Goal: Transaction & Acquisition: Purchase product/service

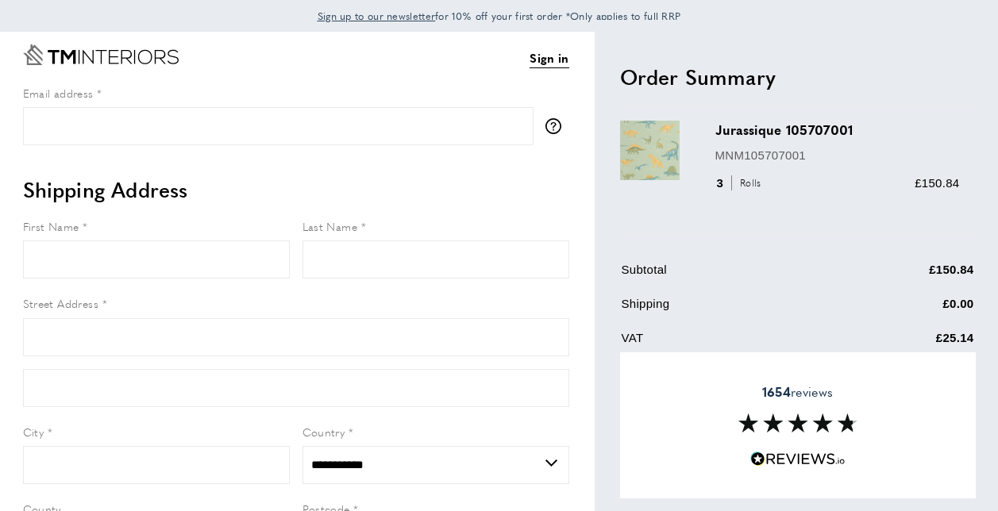
select select "**"
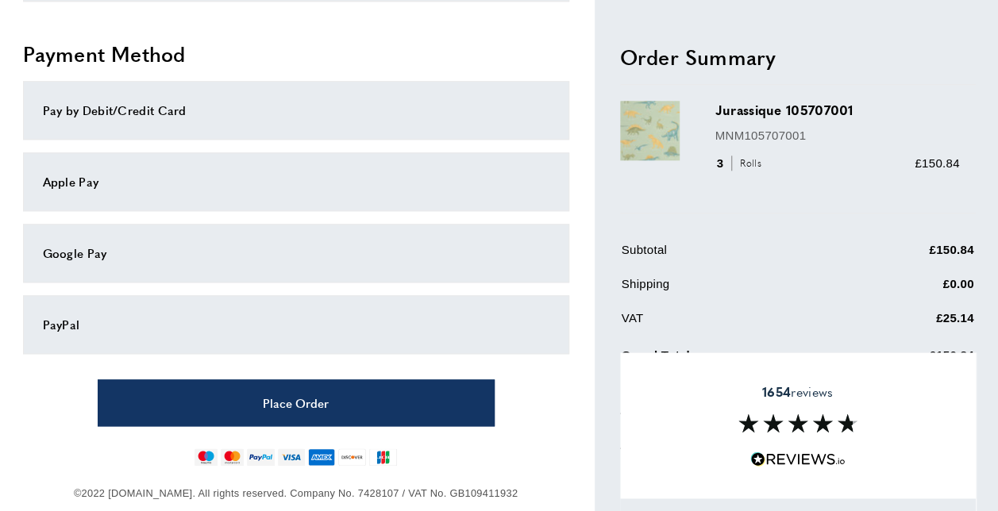
scroll to position [792, 0]
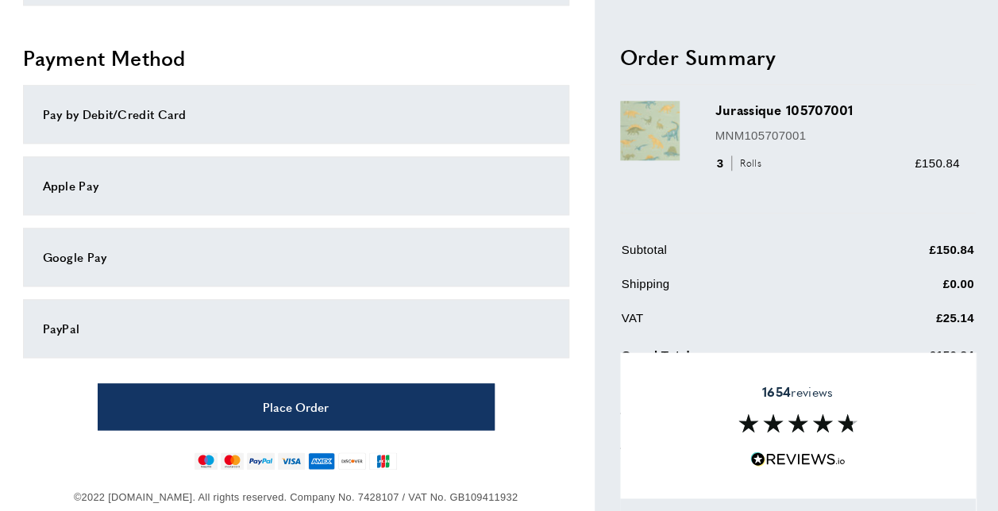
click at [898, 413] on div "1654 reviews" at bounding box center [798, 425] width 356 height 146
click at [771, 309] on td "VAT" at bounding box center [727, 324] width 213 height 31
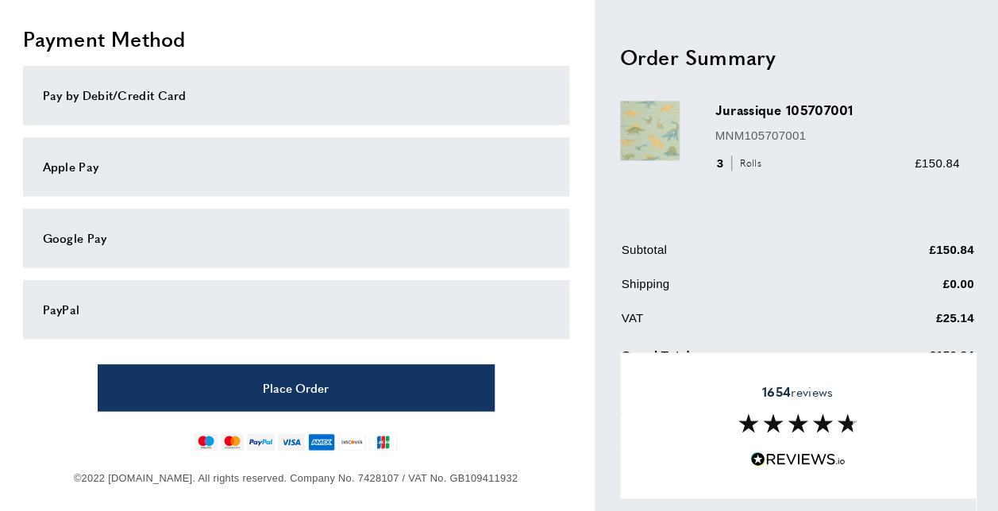
scroll to position [822, 0]
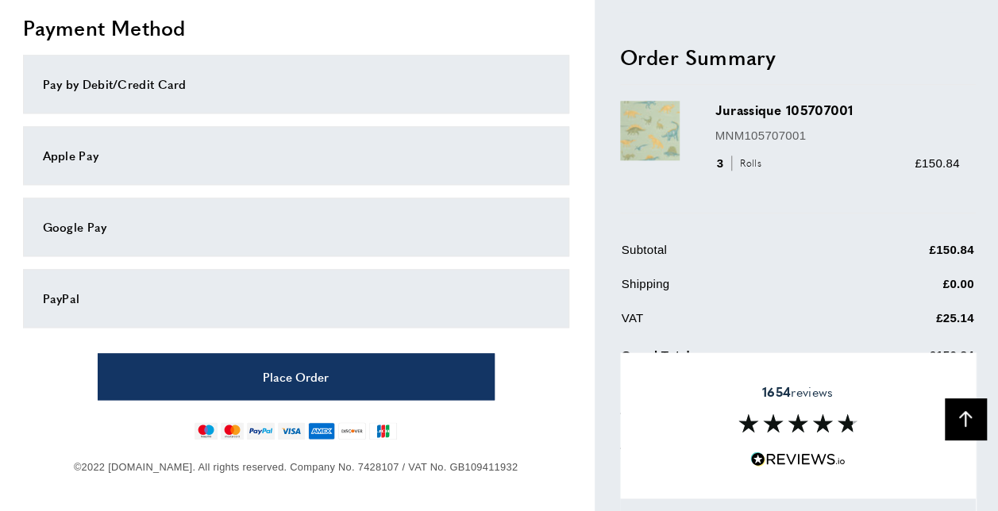
drag, startPoint x: 672, startPoint y: 291, endPoint x: 975, endPoint y: 381, distance: 315.4
drag, startPoint x: 975, startPoint y: 381, endPoint x: 957, endPoint y: 417, distance: 40.5
click at [957, 417] on button "Back To Top arrow-up" at bounding box center [964, 418] width 41 height 41
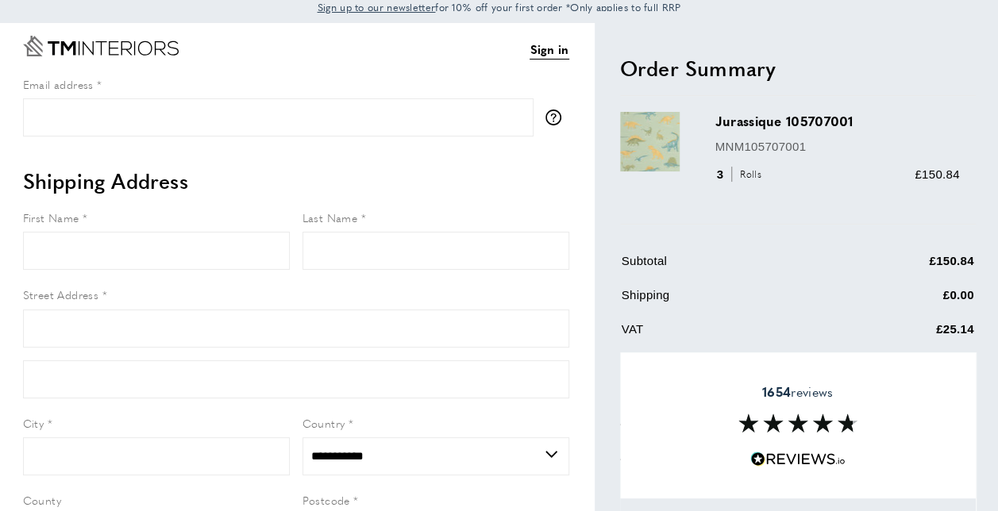
scroll to position [0, 0]
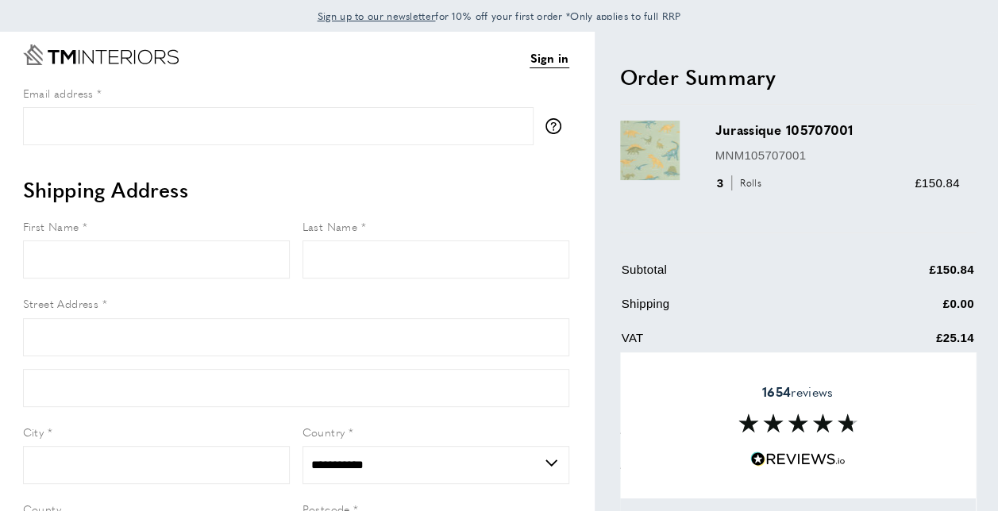
click at [818, 228] on div "Jurassique 105707001 MNM105707001 3 Rolls £150.84" at bounding box center [798, 169] width 356 height 128
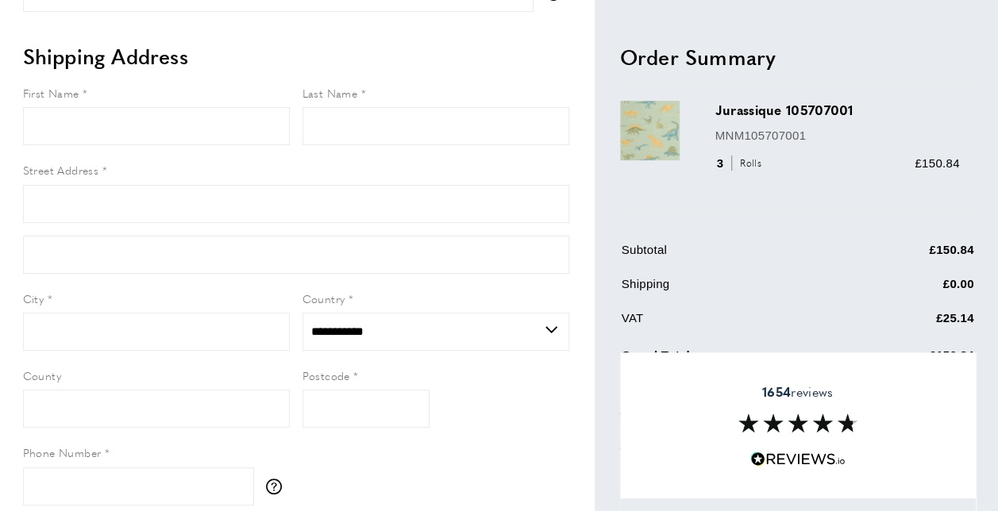
scroll to position [159, 0]
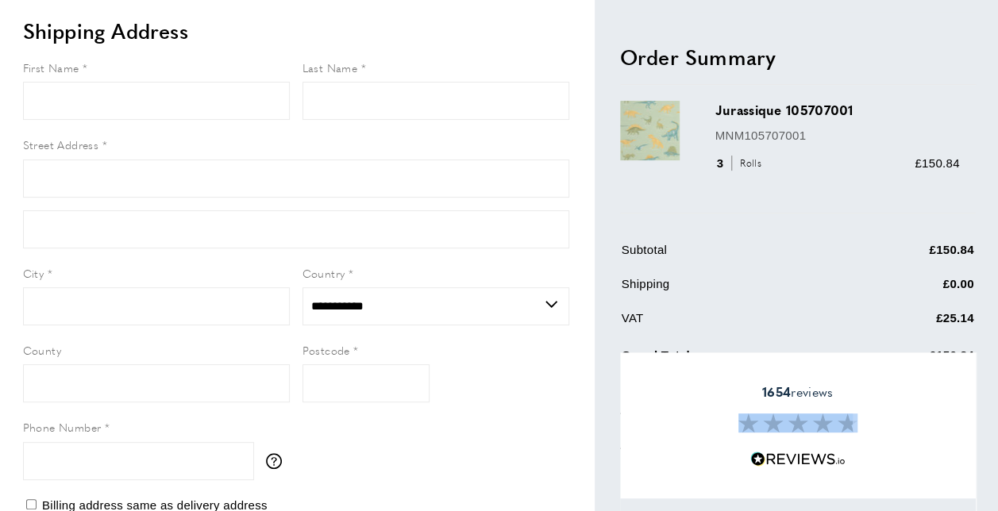
drag, startPoint x: 722, startPoint y: 352, endPoint x: 734, endPoint y: 403, distance: 52.2
click at [734, 403] on div "1654 reviews" at bounding box center [798, 425] width 356 height 146
click at [763, 197] on div "Jurassique 105707001 MNM105707001 3 Rolls £150.84" at bounding box center [845, 150] width 260 height 96
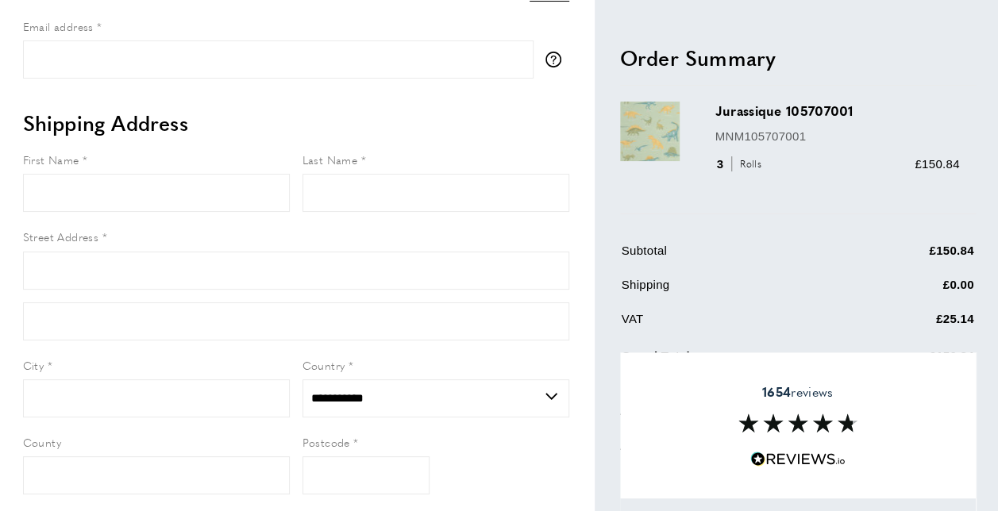
scroll to position [0, 0]
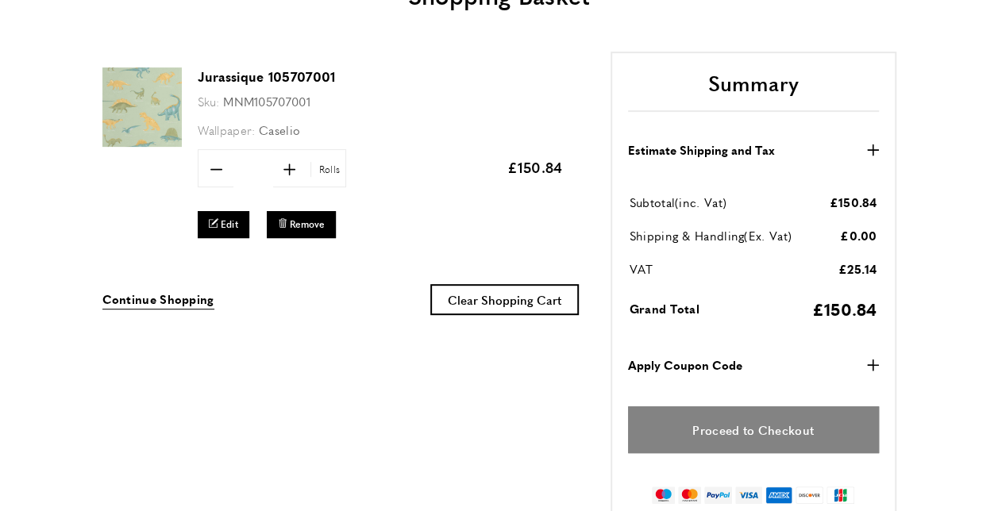
click at [756, 423] on link "Proceed to Checkout" at bounding box center [753, 429] width 251 height 47
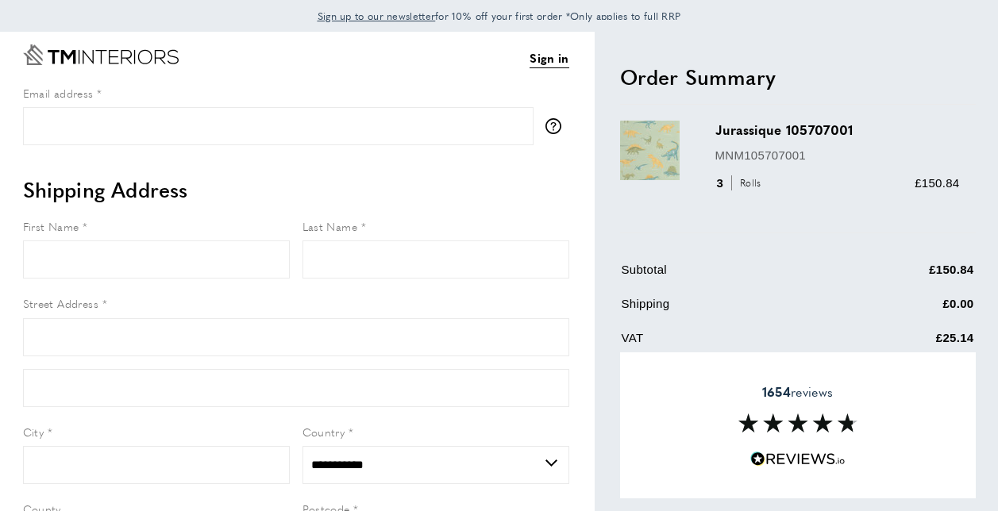
select select "**"
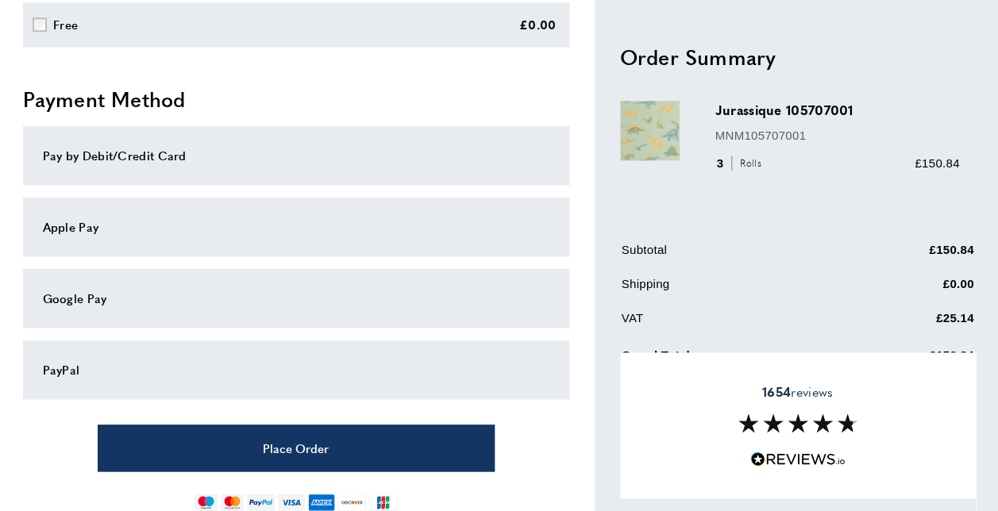
scroll to position [784, 0]
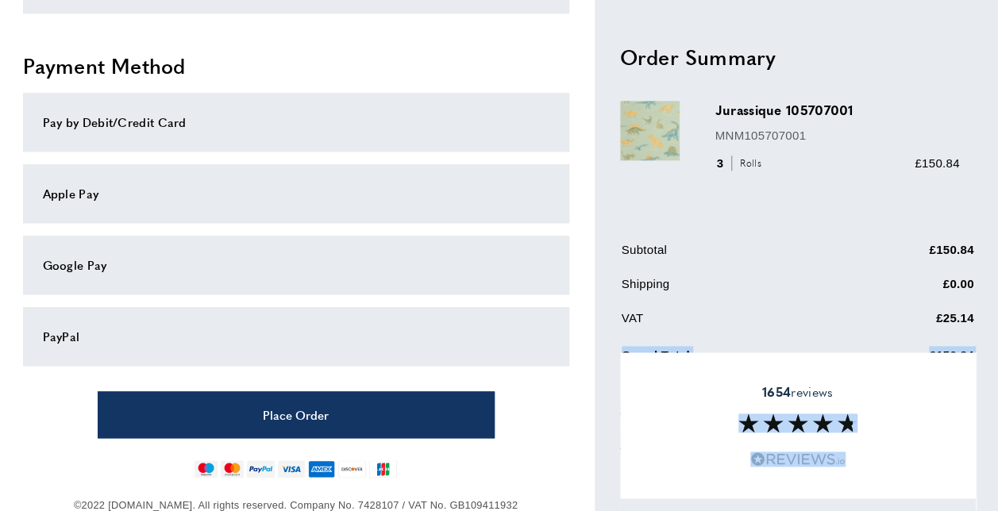
drag, startPoint x: 944, startPoint y: 320, endPoint x: 981, endPoint y: 359, distance: 53.3
drag, startPoint x: 981, startPoint y: 359, endPoint x: 948, endPoint y: 313, distance: 56.8
drag, startPoint x: 948, startPoint y: 313, endPoint x: 914, endPoint y: 330, distance: 38.3
click at [914, 330] on td "£25.14" at bounding box center [904, 324] width 139 height 31
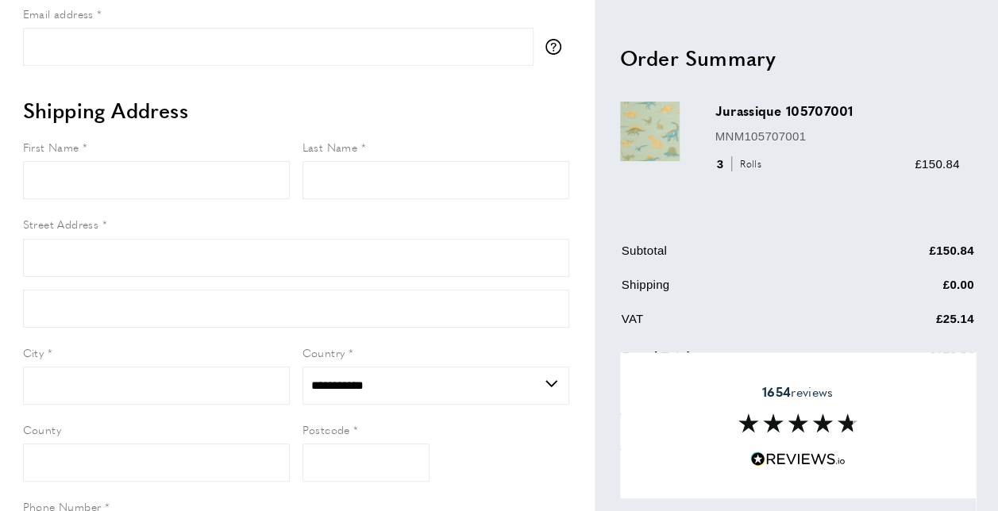
scroll to position [159, 0]
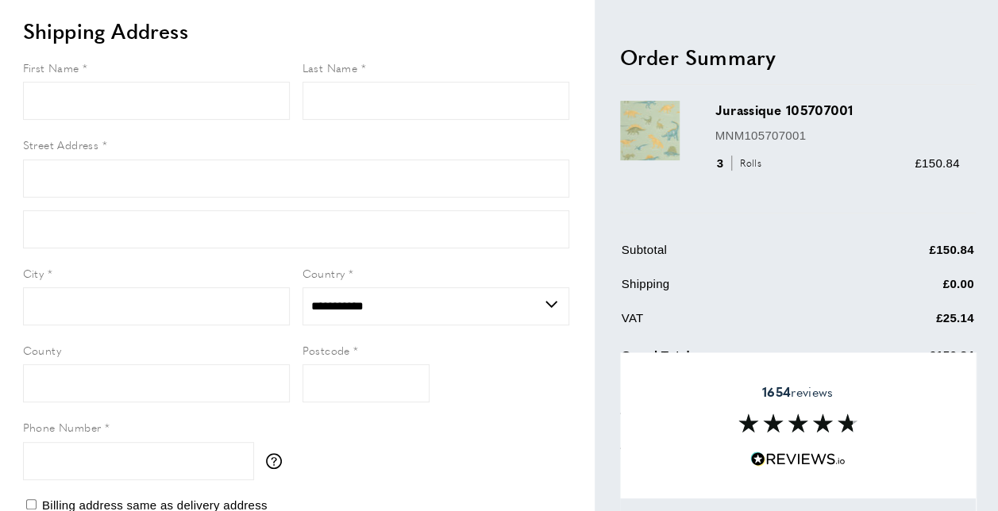
click at [746, 401] on div "1654 reviews" at bounding box center [798, 425] width 356 height 146
drag, startPoint x: 763, startPoint y: 444, endPoint x: 773, endPoint y: 452, distance: 12.4
click at [763, 444] on div "1654 reviews" at bounding box center [798, 425] width 356 height 146
click at [767, 457] on img at bounding box center [797, 459] width 95 height 15
drag, startPoint x: 754, startPoint y: 460, endPoint x: 819, endPoint y: 462, distance: 65.1
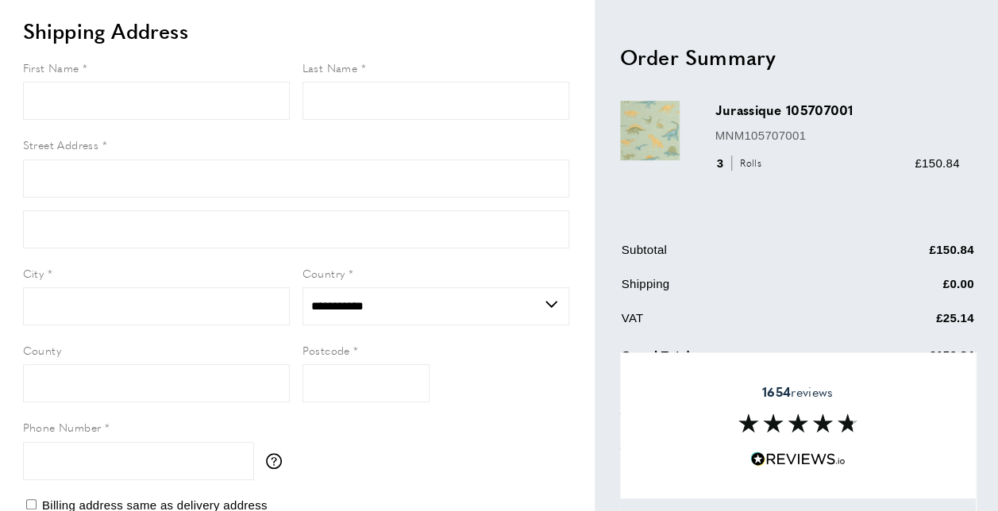
click at [756, 460] on img at bounding box center [797, 459] width 95 height 15
click at [819, 462] on img at bounding box center [797, 459] width 95 height 15
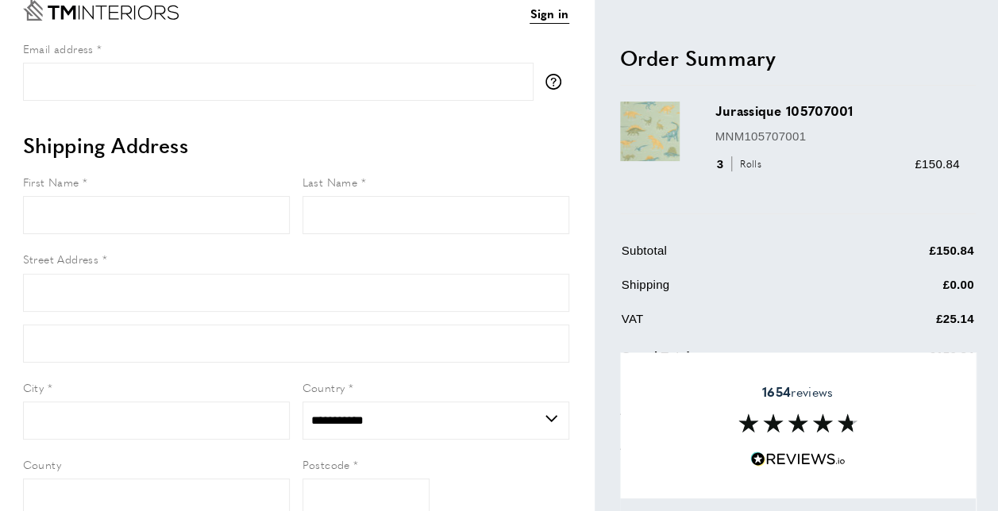
scroll to position [79, 0]
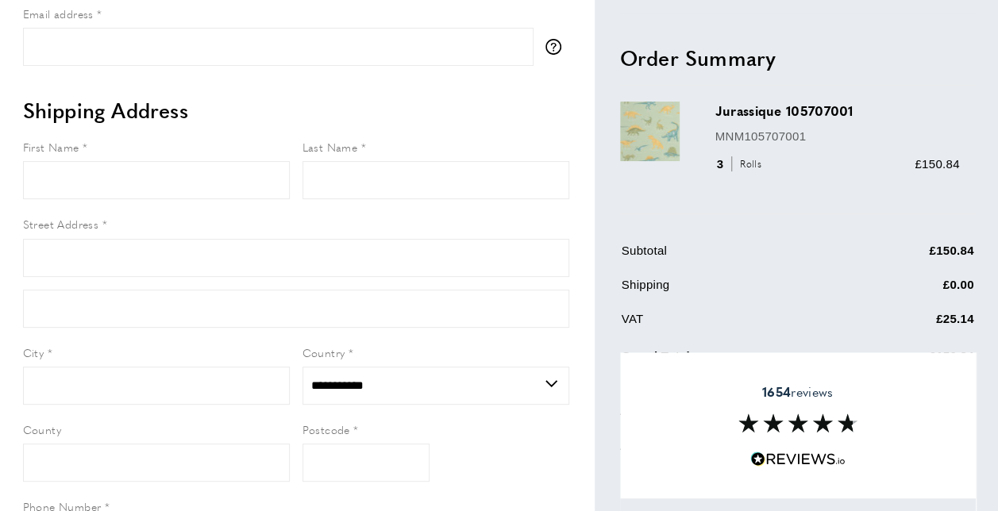
drag, startPoint x: 928, startPoint y: 349, endPoint x: 973, endPoint y: 349, distance: 45.2
click at [973, 349] on table "Subtotal £150.84 Shipping £0.00 VAT £25.14 Grand Total" at bounding box center [798, 309] width 356 height 141
drag, startPoint x: 973, startPoint y: 349, endPoint x: 952, endPoint y: 346, distance: 20.9
drag, startPoint x: 952, startPoint y: 346, endPoint x: 706, endPoint y: 271, distance: 258.1
click at [706, 271] on td "Subtotal" at bounding box center [727, 255] width 213 height 31
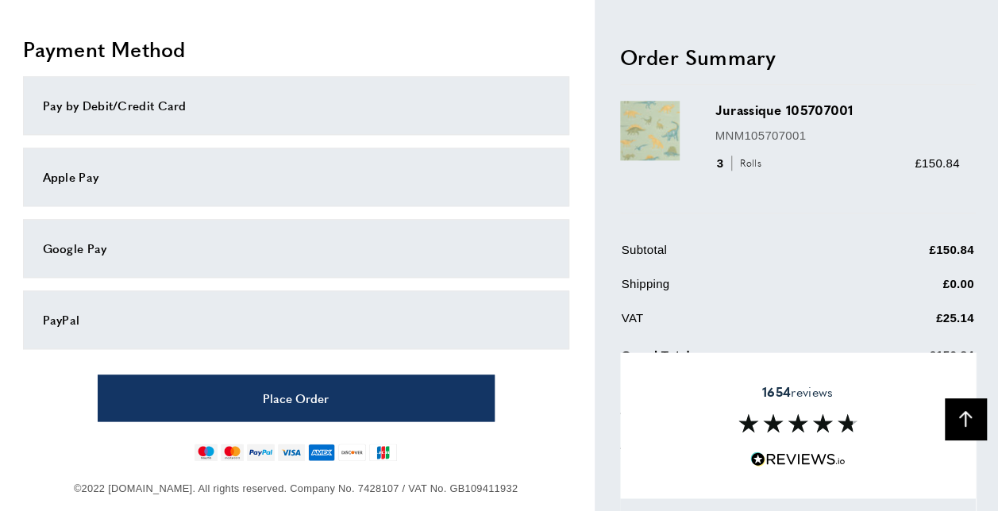
scroll to position [822, 0]
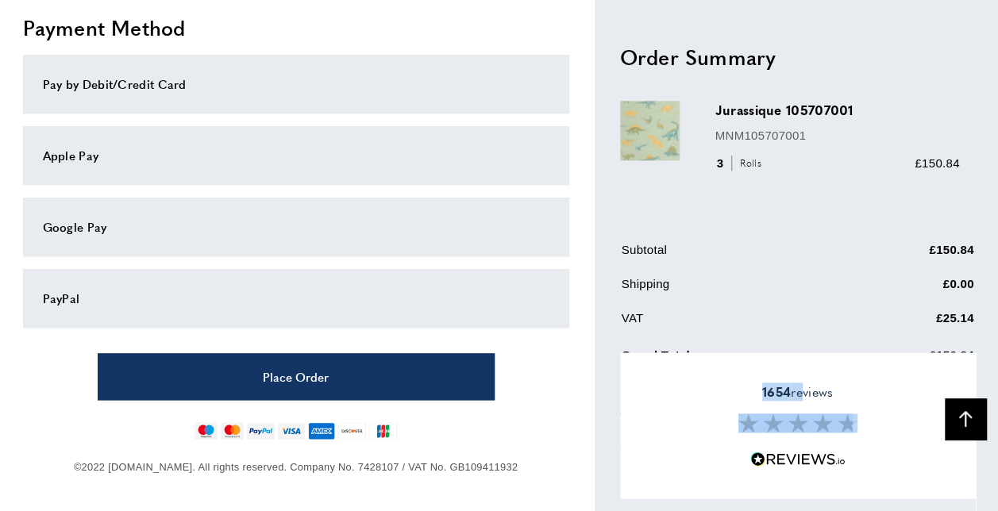
drag, startPoint x: 985, startPoint y: 486, endPoint x: 797, endPoint y: 375, distance: 218.5
click at [965, 425] on icon at bounding box center [965, 419] width 13 height 16
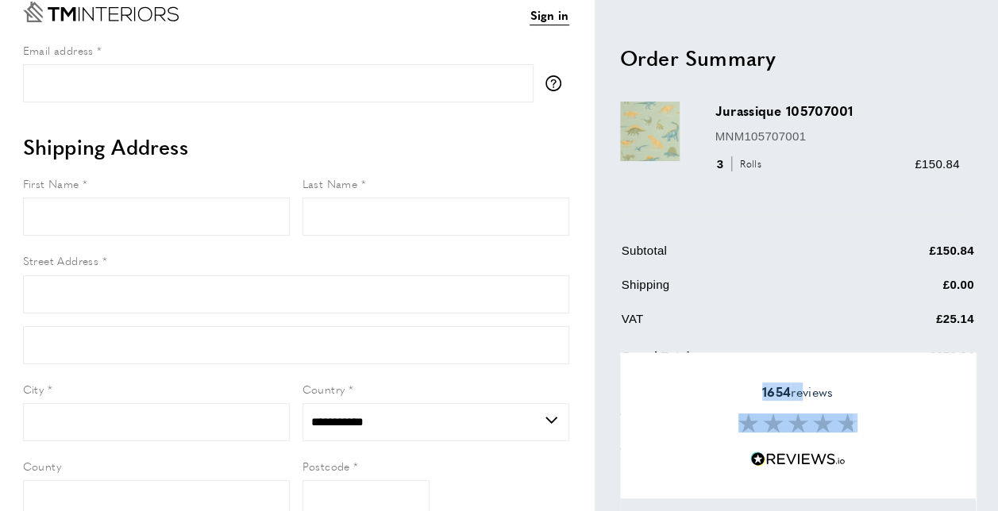
scroll to position [0, 0]
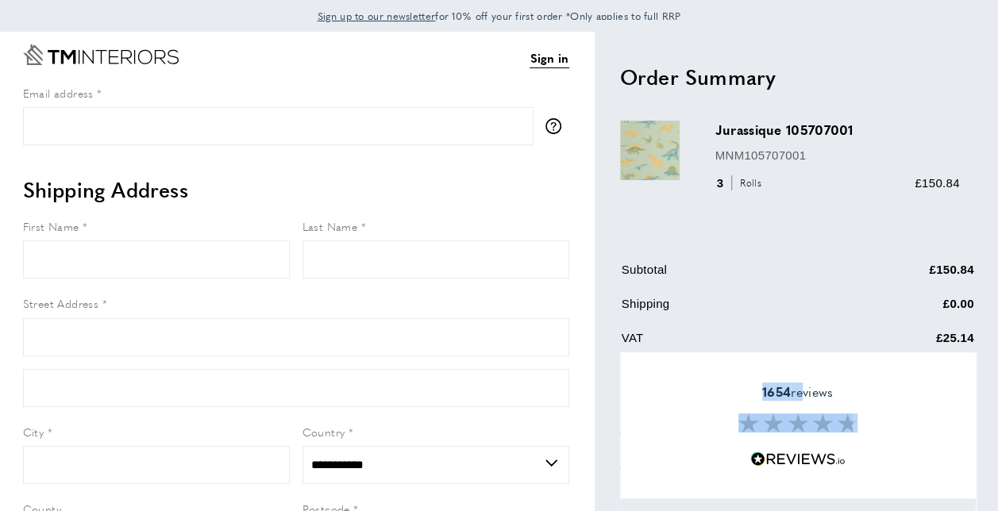
click at [697, 357] on div "1654 reviews" at bounding box center [798, 425] width 356 height 146
click at [679, 325] on table "Subtotal £150.84 Shipping £0.00 VAT £25.14 Grand Total" at bounding box center [798, 329] width 356 height 141
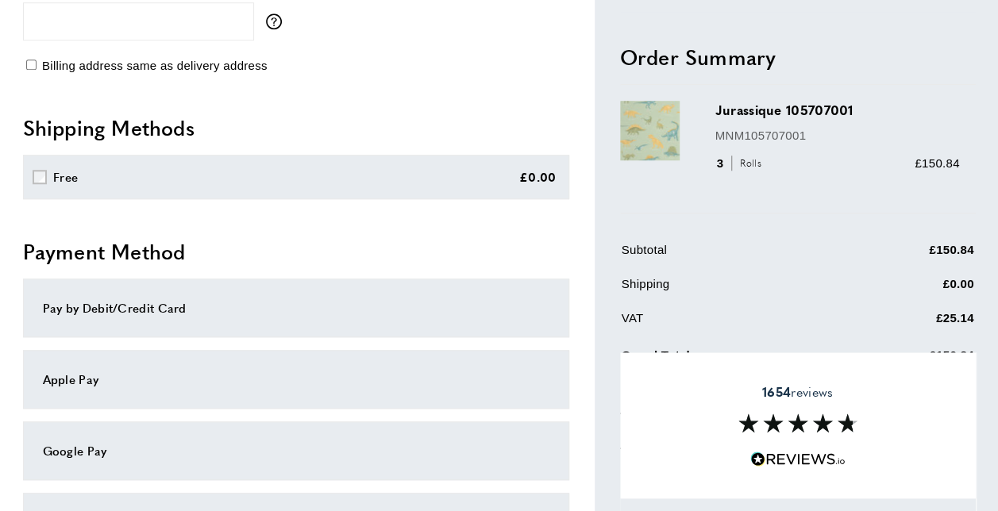
scroll to position [635, 0]
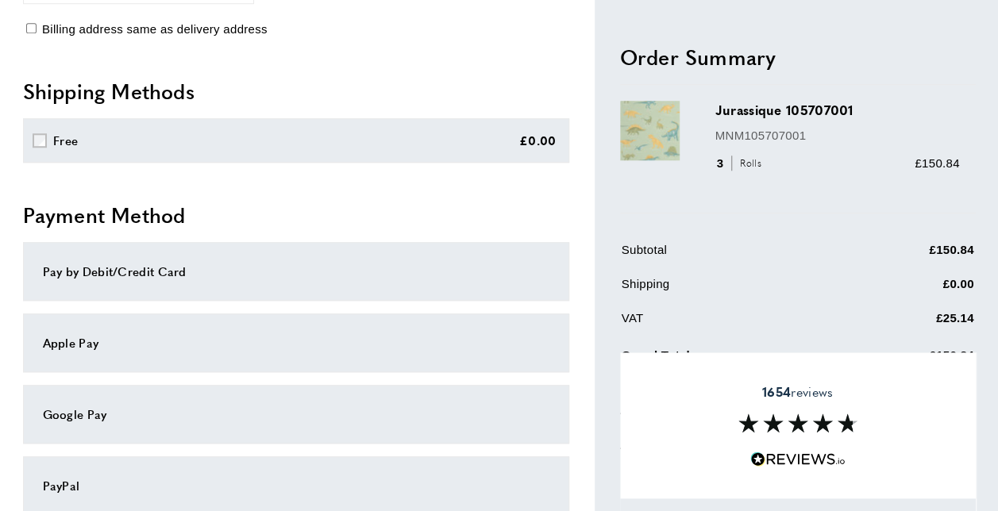
click at [170, 260] on div "Pay by Debit/Credit Card" at bounding box center [296, 271] width 546 height 59
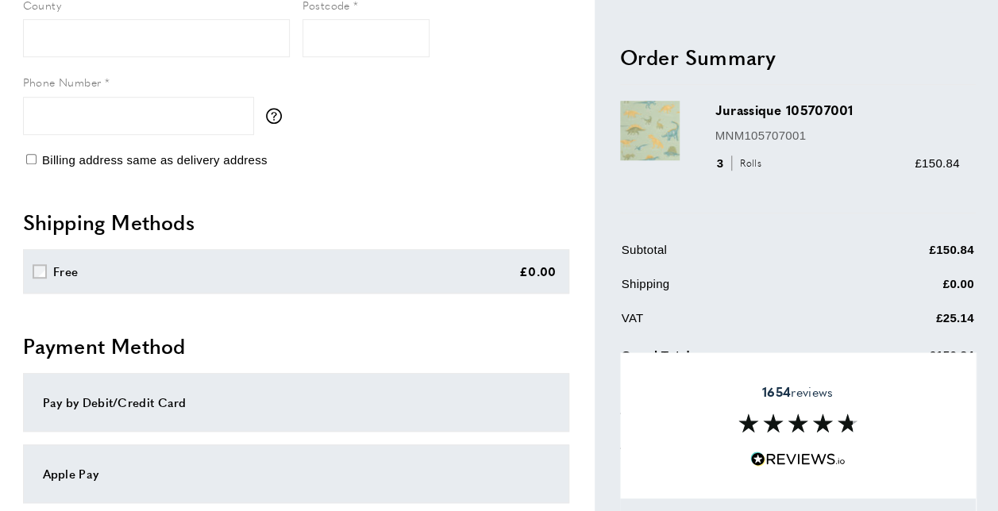
scroll to position [187, 0]
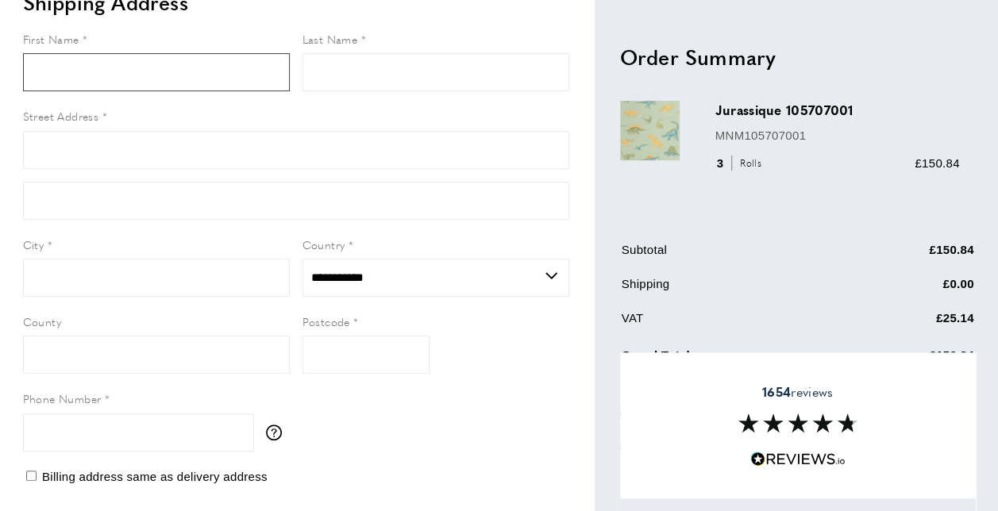
click at [124, 65] on input "First Name" at bounding box center [156, 72] width 267 height 38
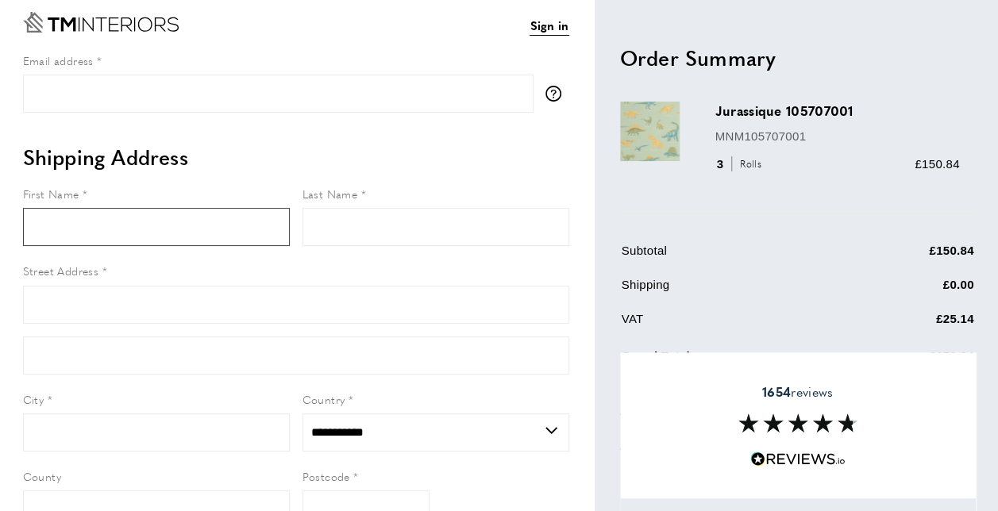
scroll to position [29, 0]
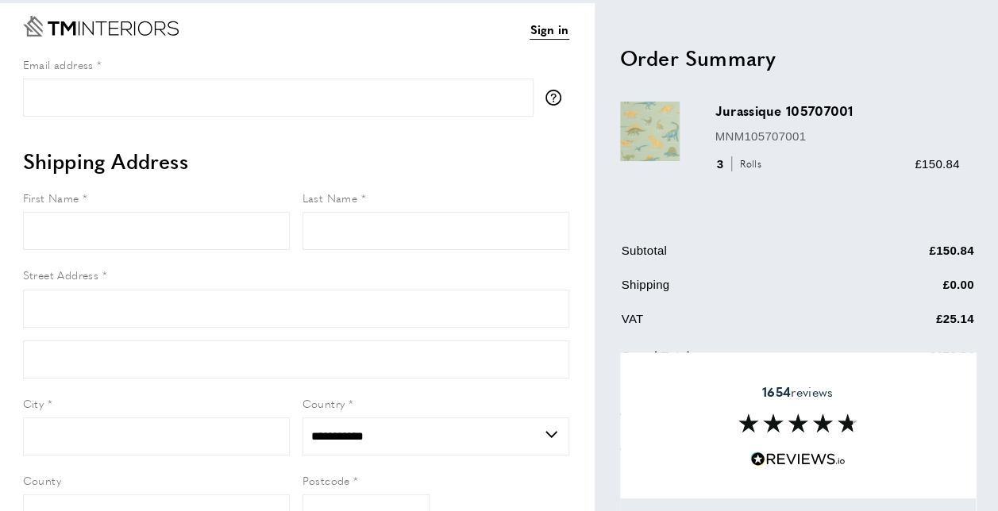
click at [156, 77] on div "Email address tooltip We'll send your order confirmation here." at bounding box center [296, 86] width 546 height 61
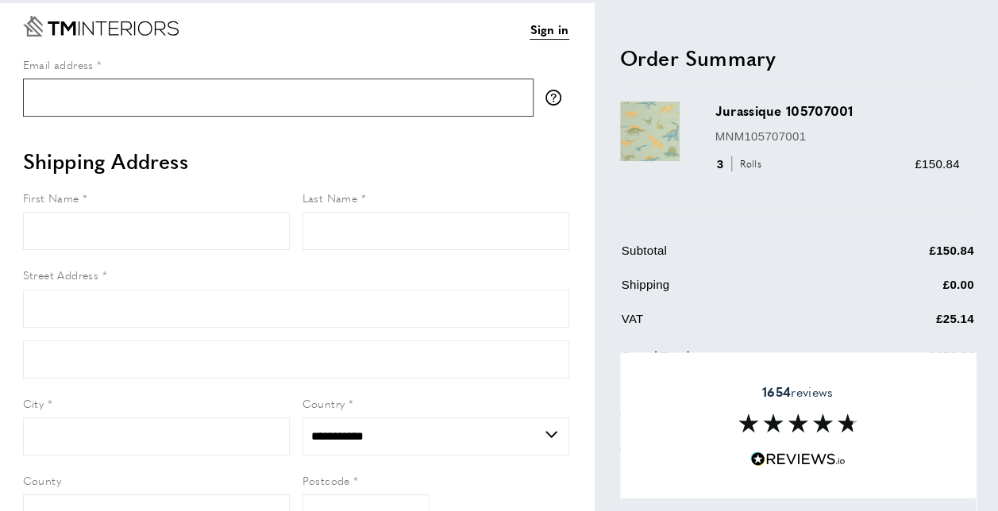
click at [157, 105] on input "Email address" at bounding box center [278, 98] width 510 height 38
type input "**********"
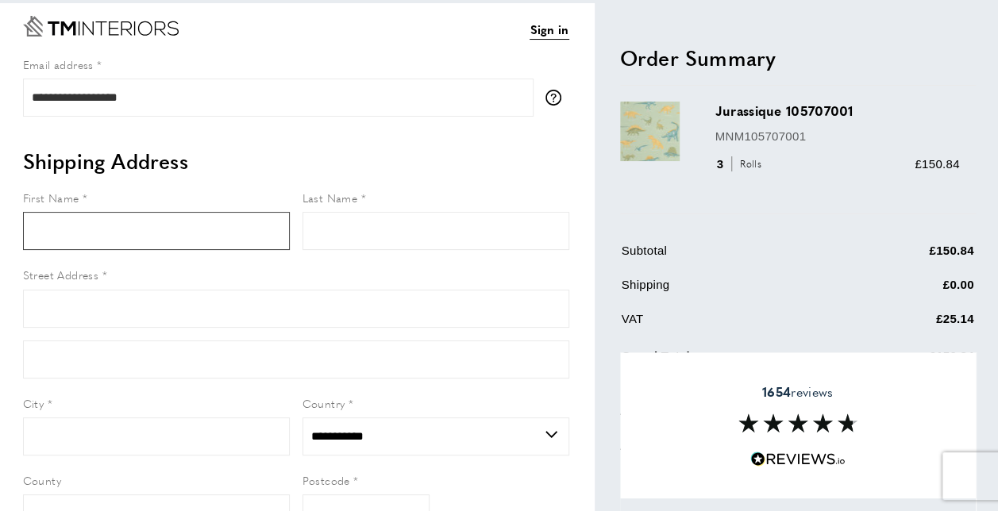
click at [133, 238] on input "First Name" at bounding box center [156, 231] width 267 height 38
type input "****"
type input "*********"
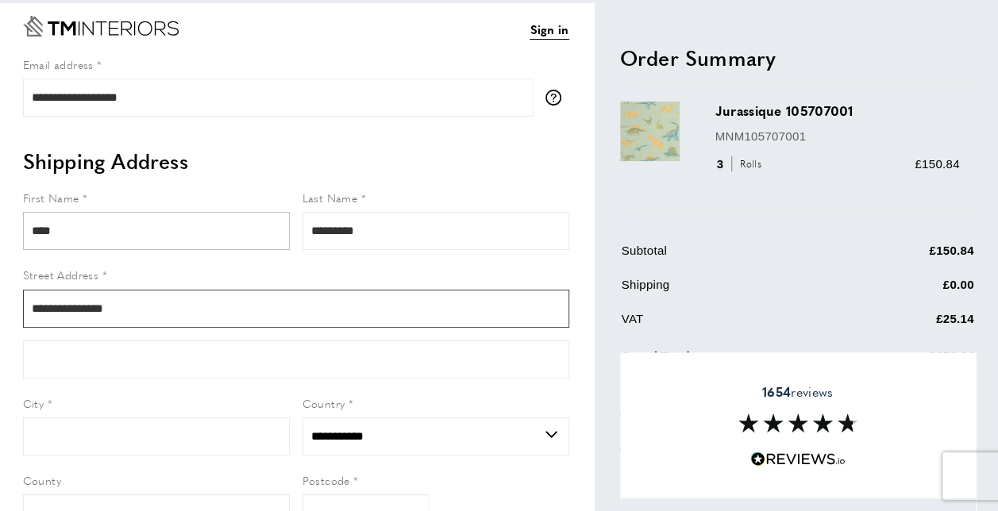
type input "**********"
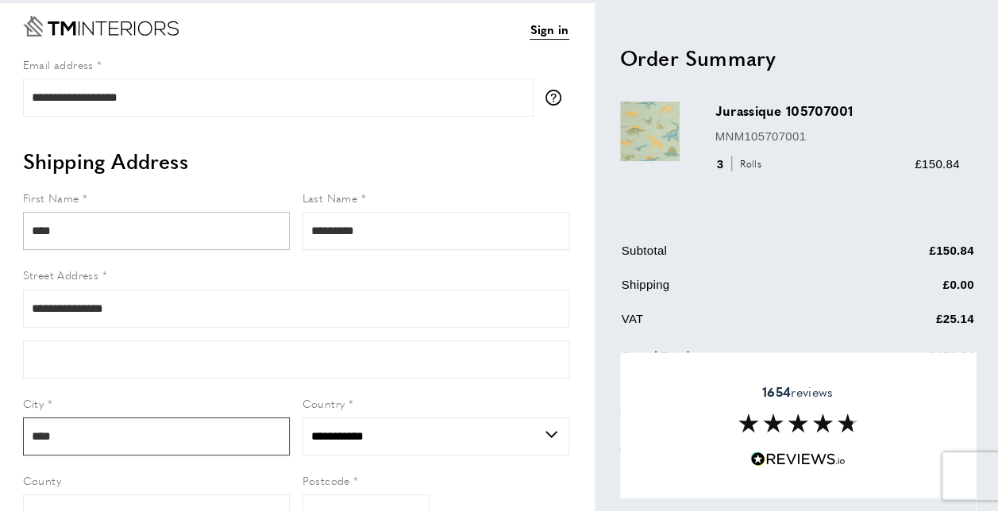
type input "****"
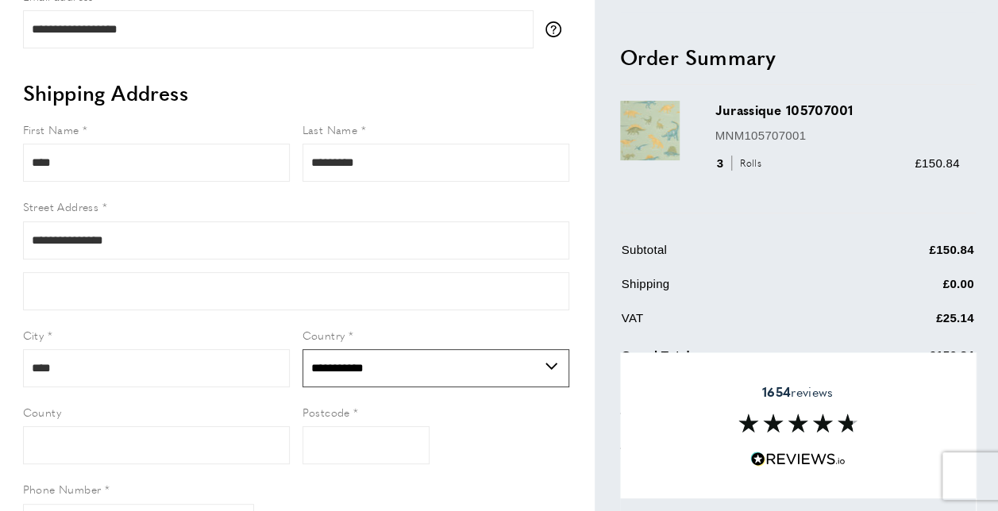
scroll to position [187, 0]
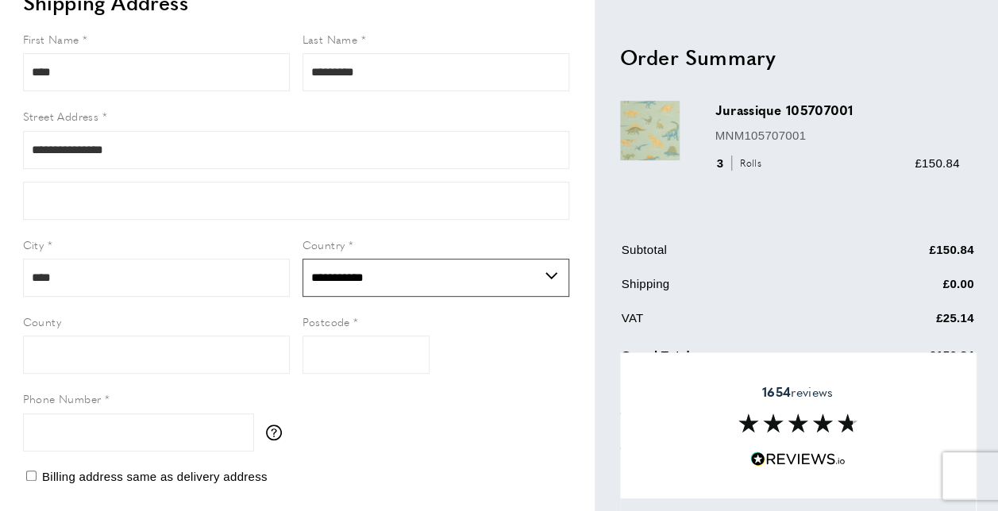
click at [355, 279] on select "**********" at bounding box center [435, 278] width 267 height 38
select select "**"
click at [302, 259] on select "**********" at bounding box center [435, 278] width 267 height 38
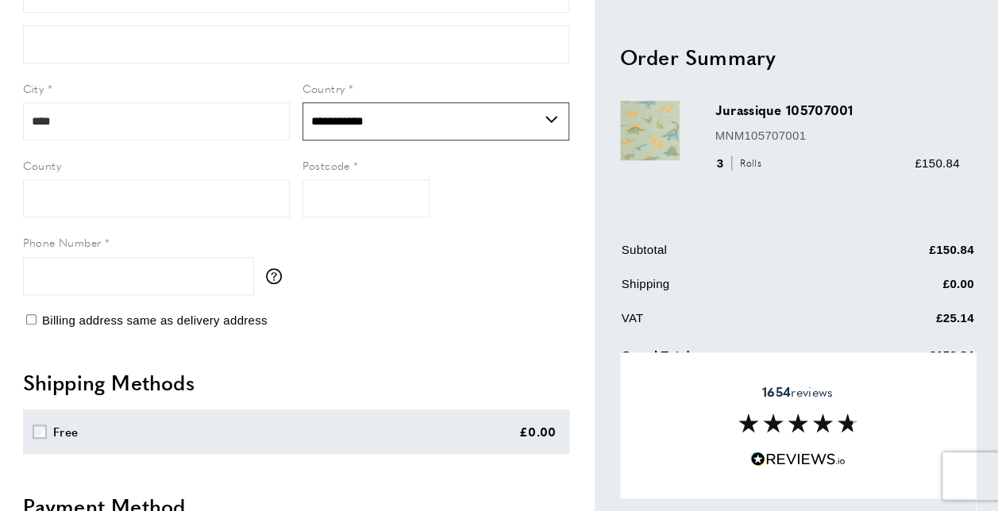
scroll to position [346, 0]
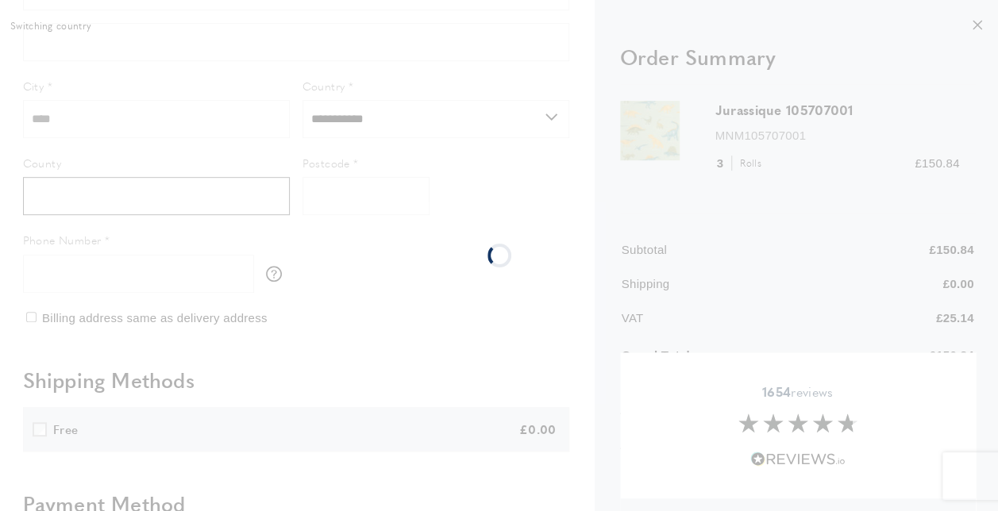
click at [132, 188] on div "**********" at bounding box center [499, 338] width 998 height 1304
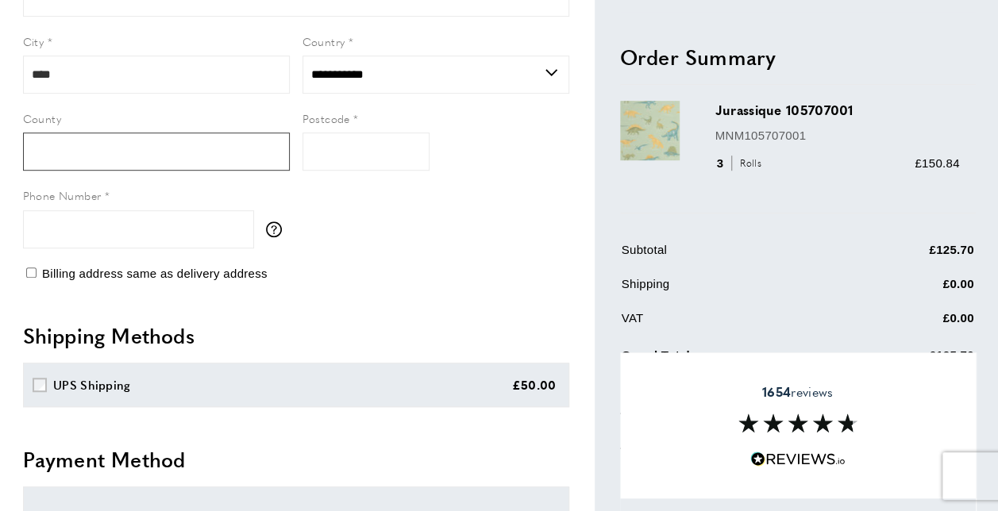
scroll to position [425, 0]
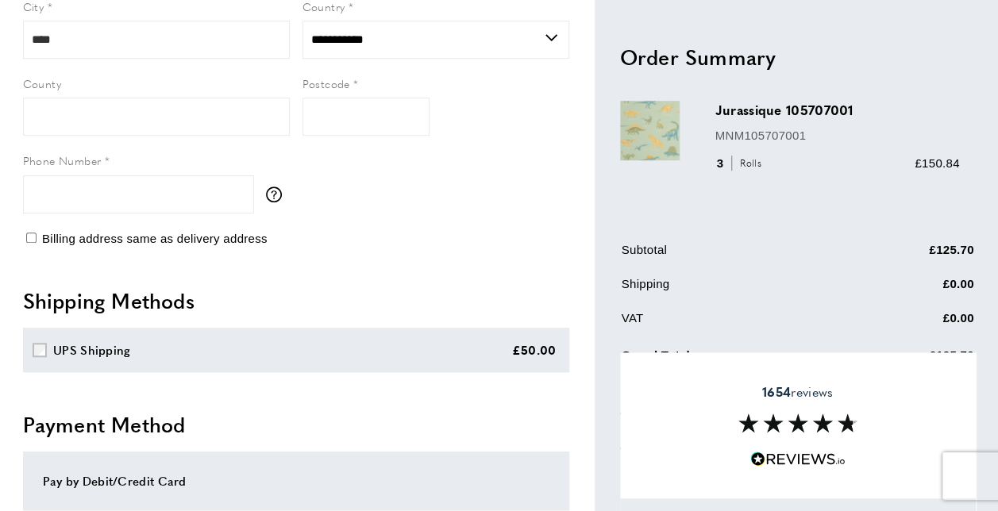
click at [72, 348] on div "UPS Shipping" at bounding box center [92, 349] width 78 height 19
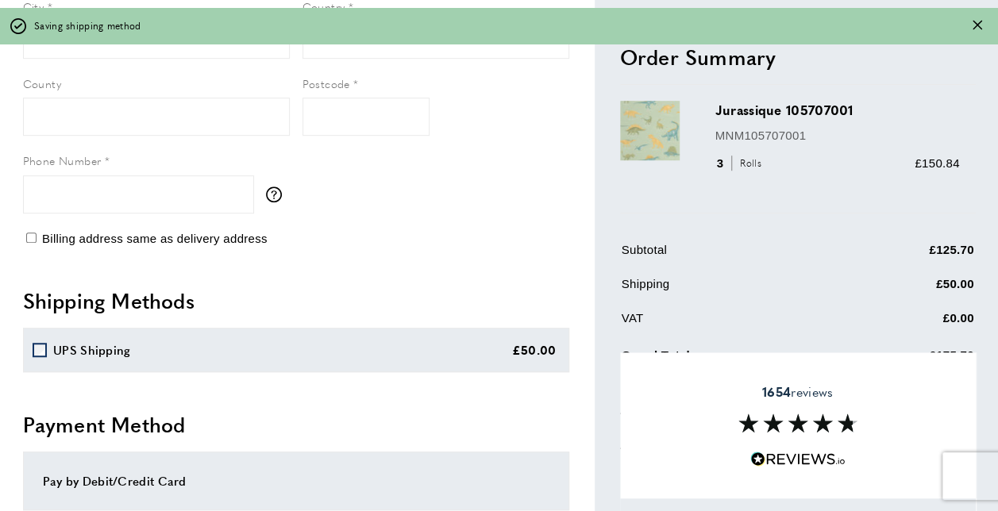
scroll to position [505, 0]
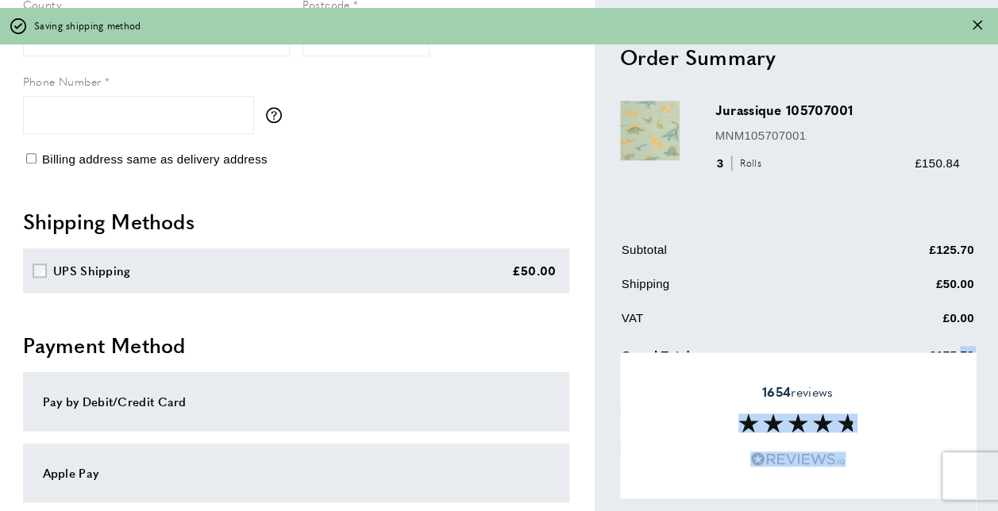
drag, startPoint x: 921, startPoint y: 351, endPoint x: 961, endPoint y: 352, distance: 40.5
click at [961, 352] on div "Order Summary cross Jurassique 105707001 MNM105707001 3" at bounding box center [784, 179] width 381 height 1304
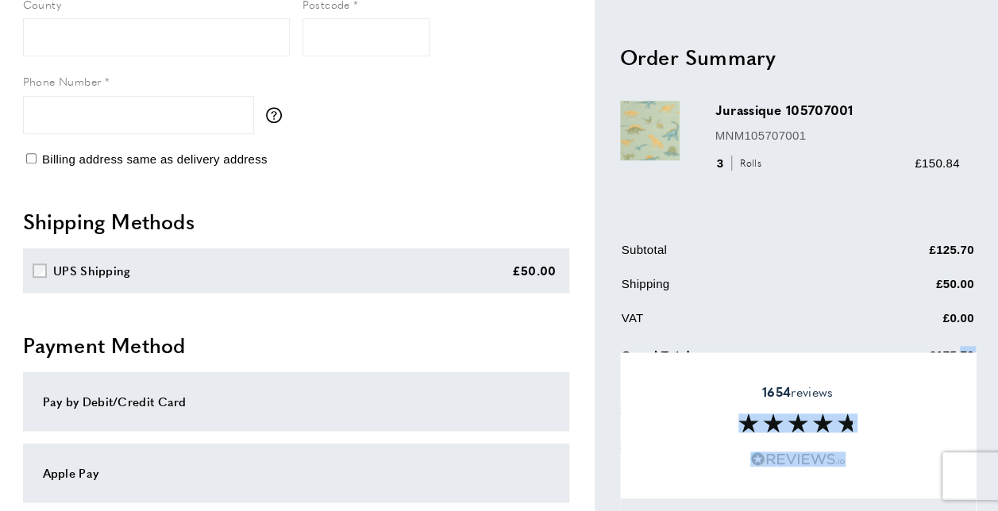
drag, startPoint x: 957, startPoint y: 349, endPoint x: 602, endPoint y: 312, distance: 357.5
click at [602, 312] on div "Order Summary cross Jurassique 105707001 MNM105707001 3" at bounding box center [784, 179] width 381 height 1304
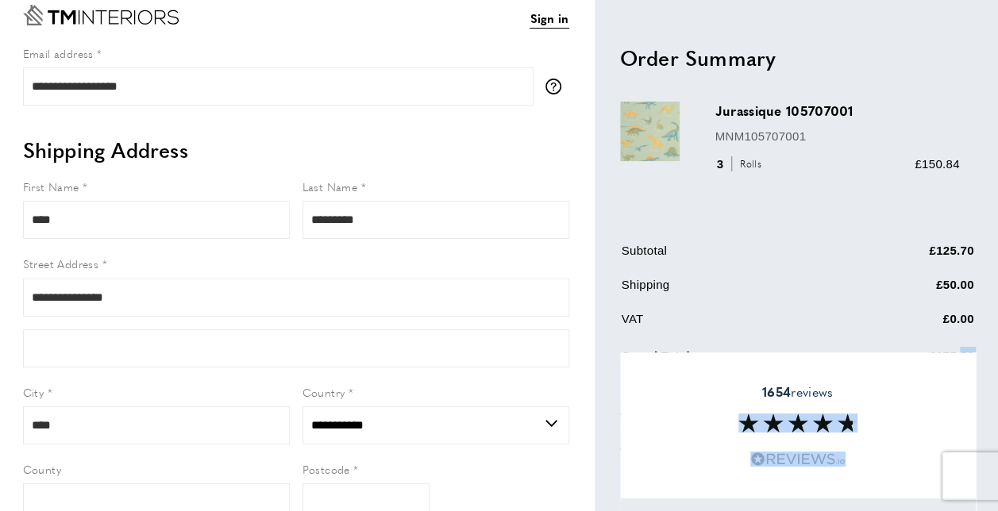
scroll to position [0, 0]
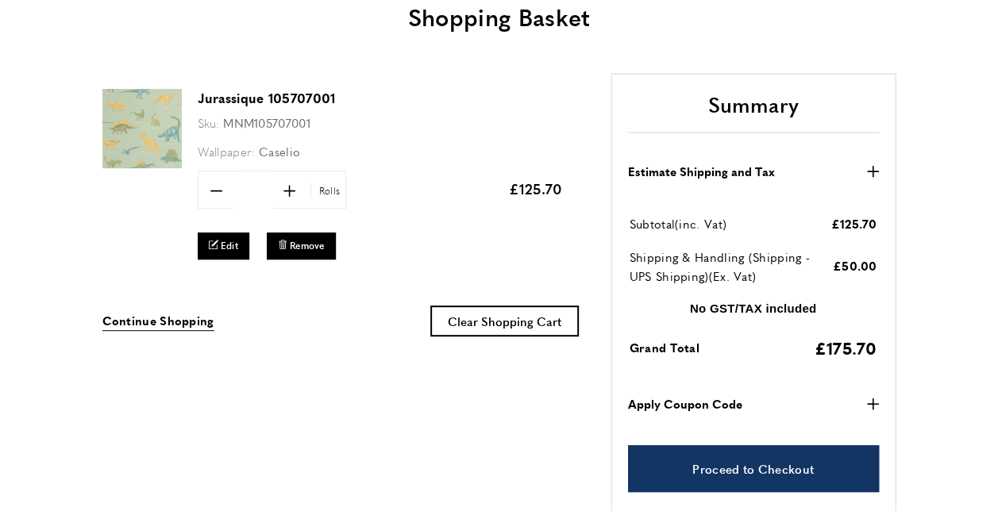
scroll to position [79, 0]
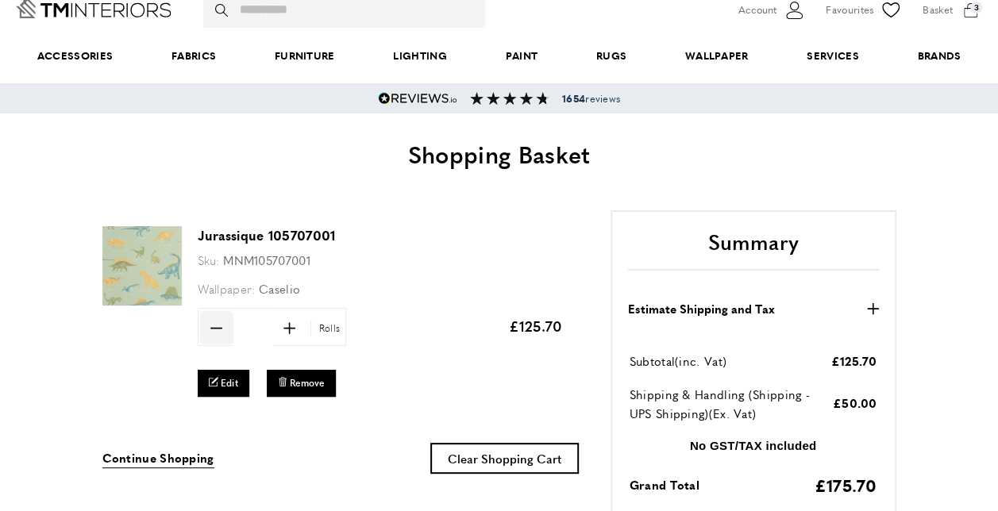
click at [217, 329] on icon at bounding box center [216, 329] width 12 height 2
type input "*"
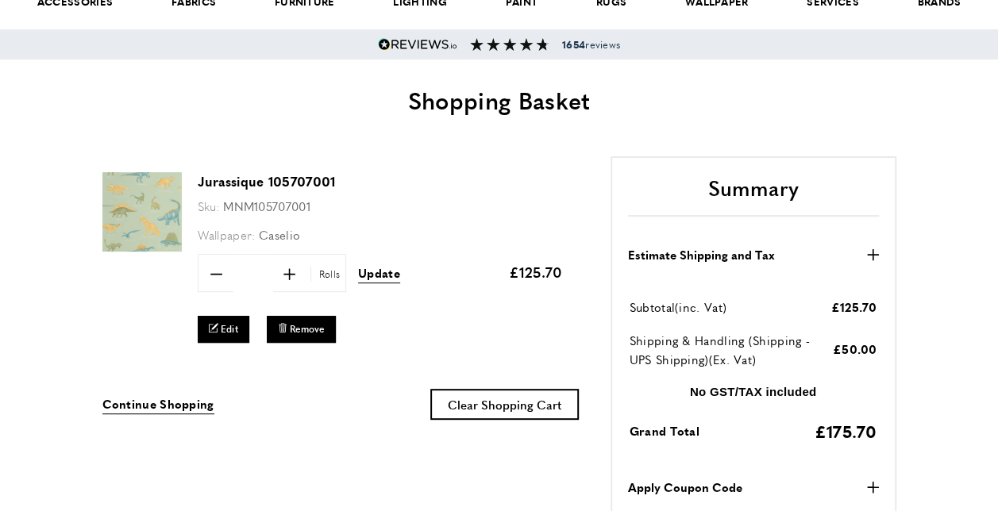
scroll to position [159, 0]
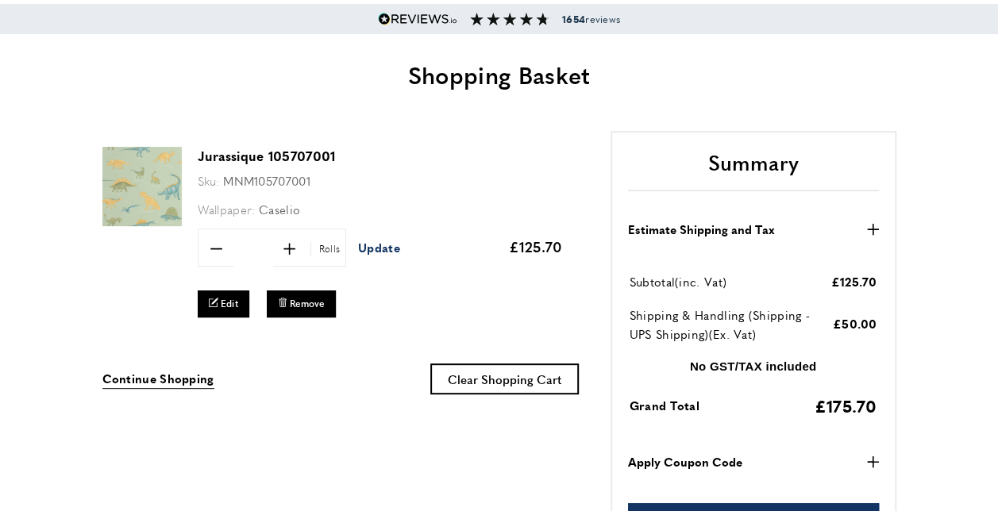
click at [364, 248] on span "Update" at bounding box center [379, 247] width 42 height 17
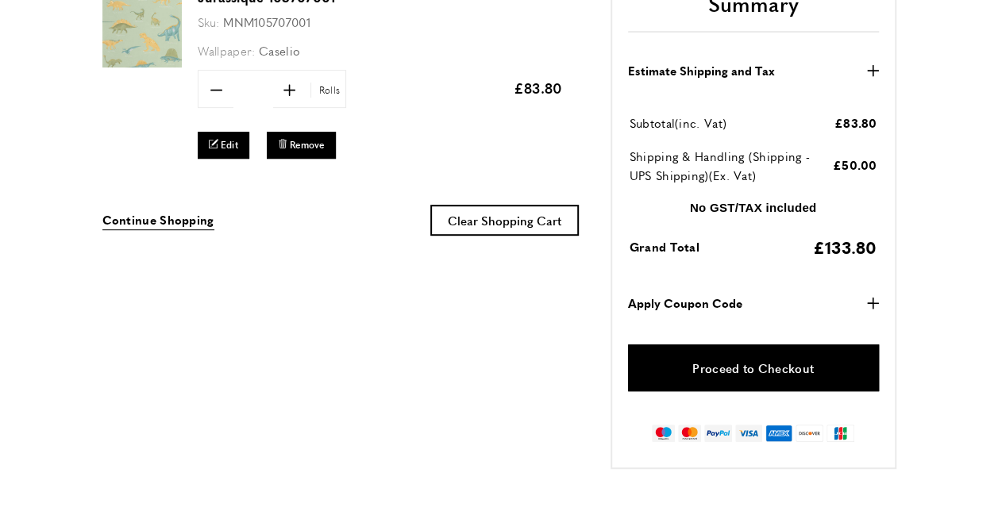
scroll to position [0, 446]
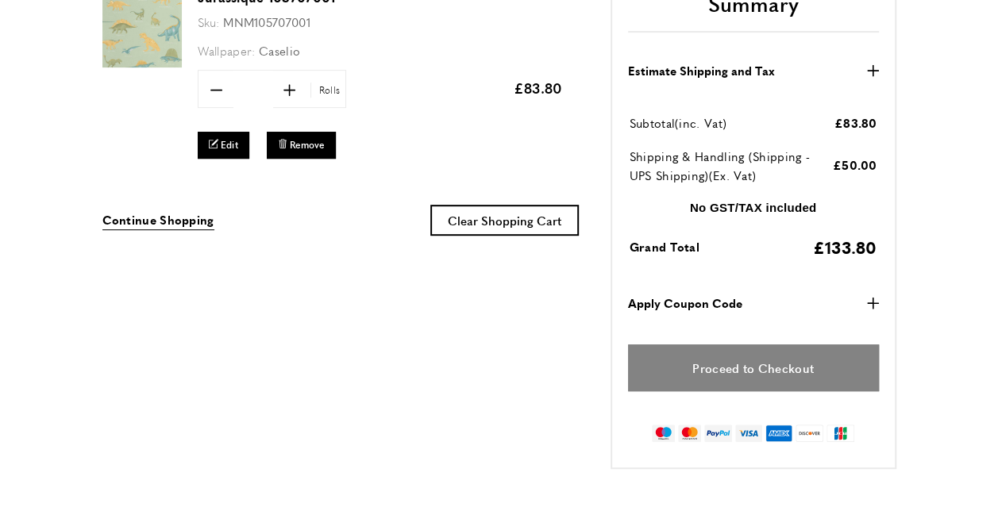
click at [756, 362] on link "Proceed to Checkout" at bounding box center [753, 367] width 251 height 47
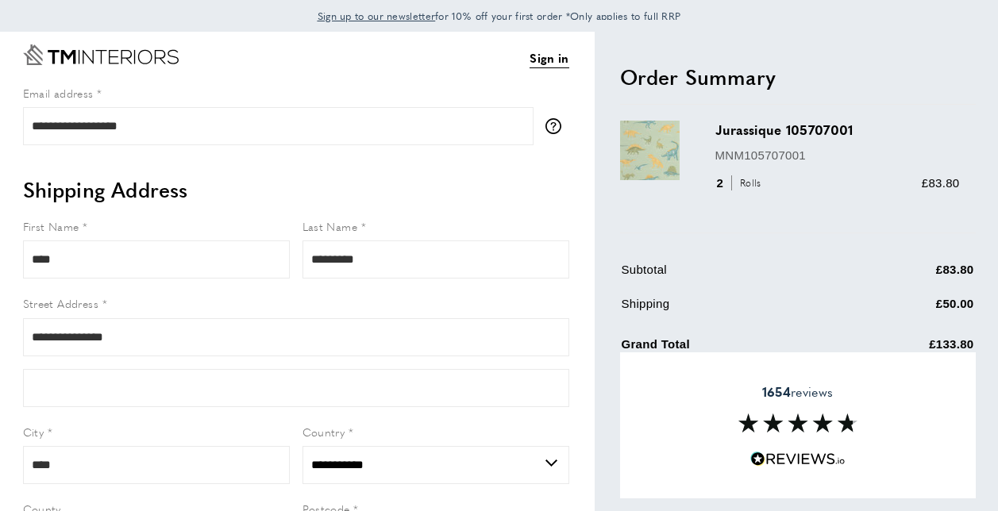
select select "**"
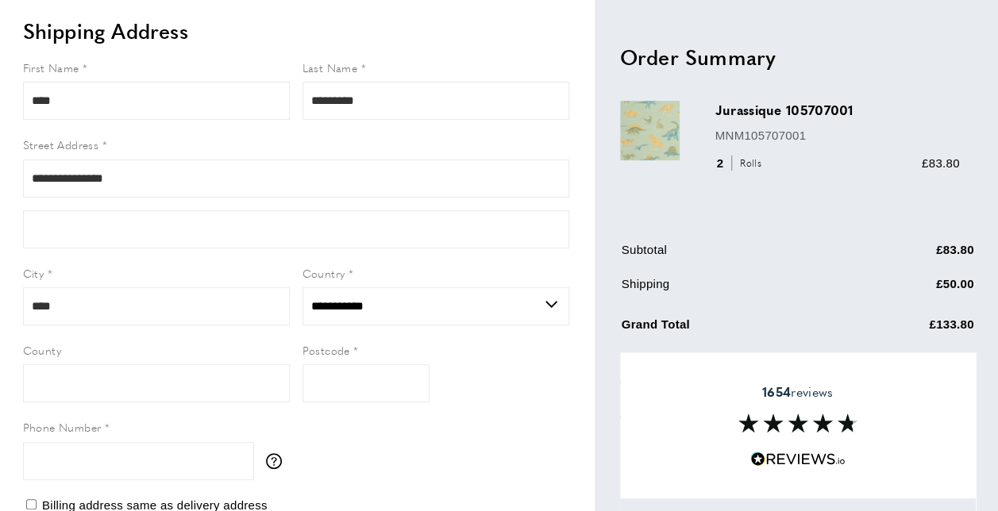
scroll to position [238, 0]
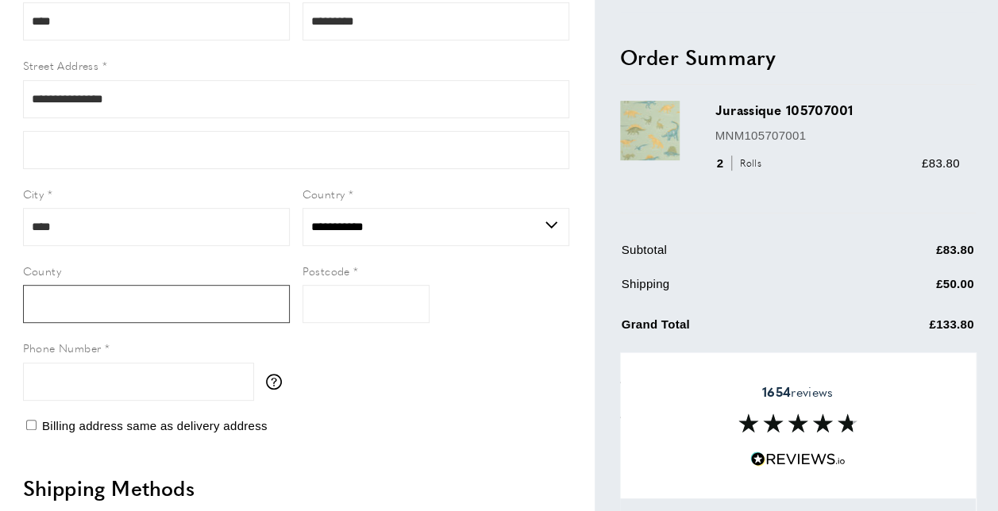
click at [198, 287] on input "County" at bounding box center [156, 304] width 267 height 38
type input "********"
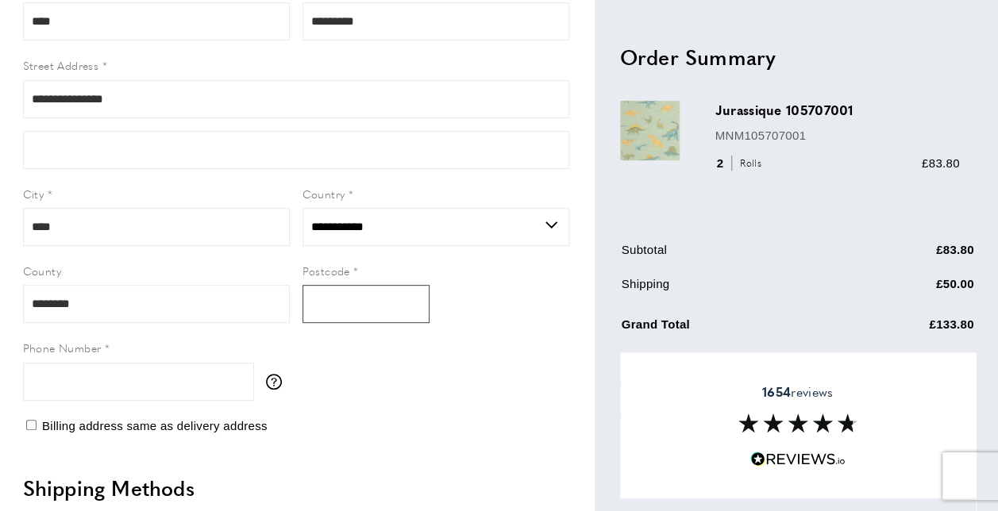
click at [333, 314] on input "Postcode" at bounding box center [365, 304] width 127 height 38
type input "****"
drag, startPoint x: 232, startPoint y: 232, endPoint x: 36, endPoint y: 205, distance: 197.9
click at [59, 206] on div "City ****" at bounding box center [156, 215] width 267 height 61
click at [14, 203] on main "**********" at bounding box center [499, 446] width 998 height 1304
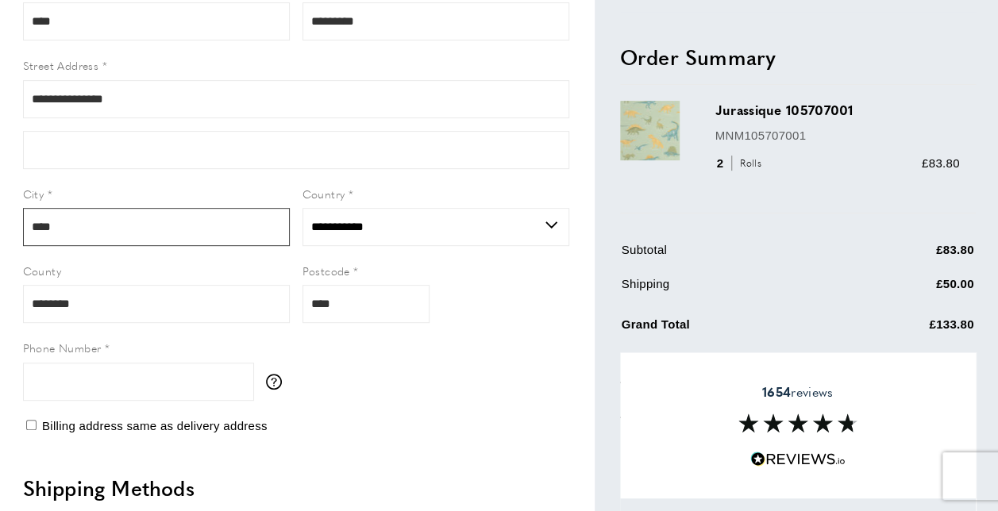
drag, startPoint x: 82, startPoint y: 237, endPoint x: -3, endPoint y: 225, distance: 85.8
click at [0, 225] on html "Sign up to our newsletter for 10% off your first order *Only applies to full RR…" at bounding box center [499, 17] width 998 height 511
type input "****"
click at [162, 377] on input "Phone Number" at bounding box center [138, 382] width 231 height 38
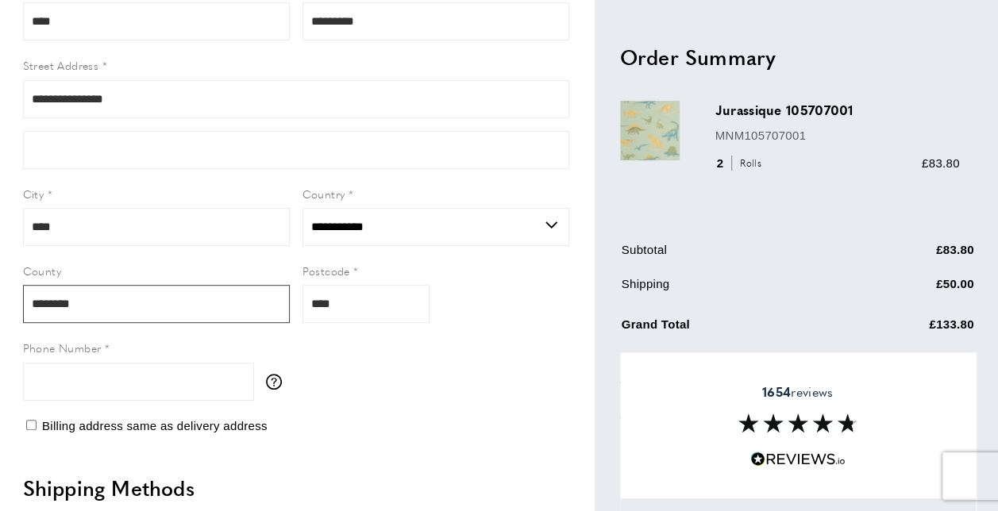
drag, startPoint x: 135, startPoint y: 314, endPoint x: -3, endPoint y: 296, distance: 139.3
click at [0, 273] on html "Sign up to our newsletter for 10% off your first order *Only applies to full RR…" at bounding box center [499, 17] width 998 height 511
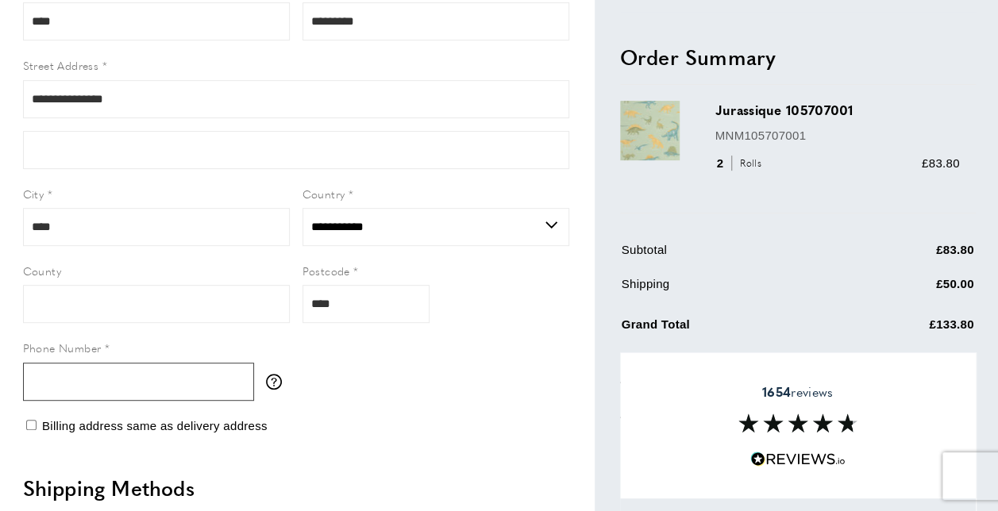
click at [89, 384] on input "Phone Number" at bounding box center [138, 382] width 231 height 38
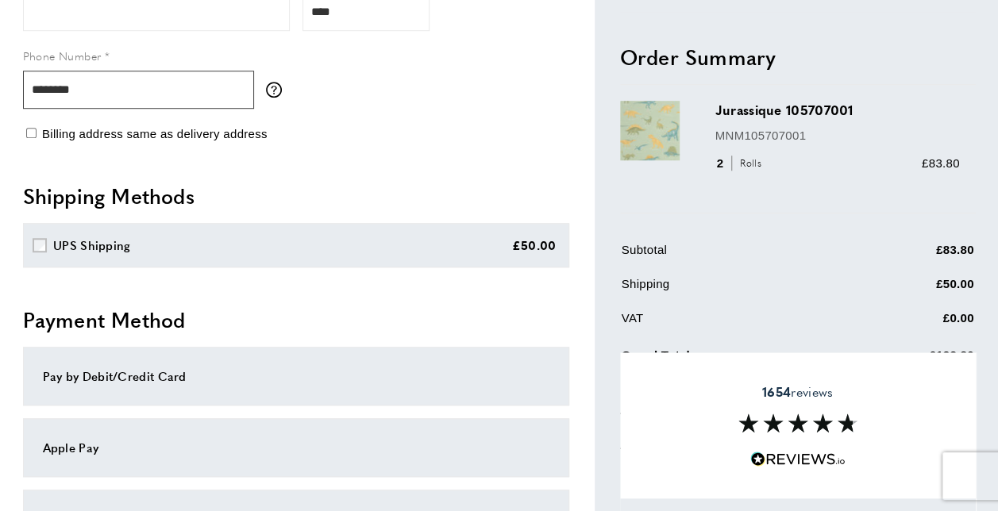
scroll to position [556, 0]
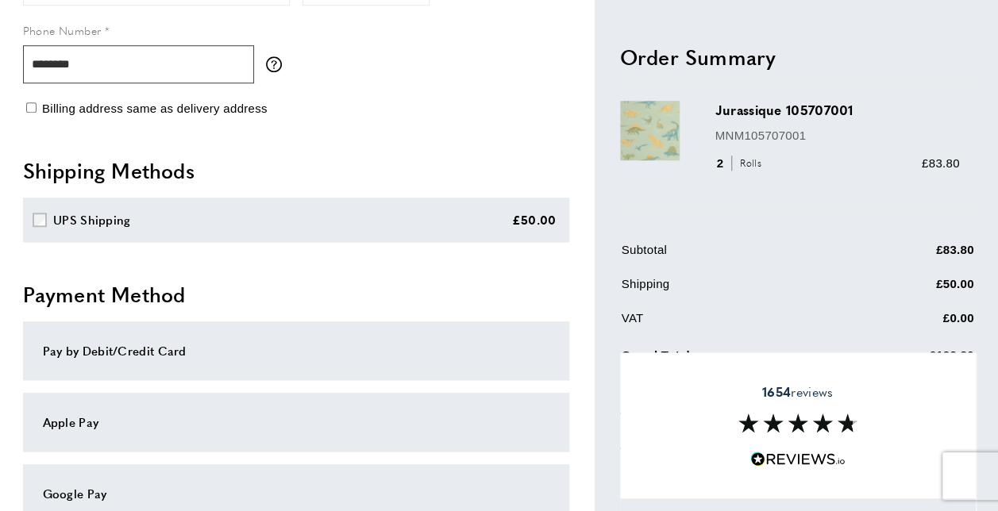
type input "********"
click at [283, 284] on h2 "Payment Method" at bounding box center [296, 294] width 546 height 29
drag, startPoint x: 925, startPoint y: 349, endPoint x: 971, endPoint y: 349, distance: 46.8
click at [971, 349] on td "£133.80" at bounding box center [904, 360] width 139 height 34
drag, startPoint x: 971, startPoint y: 349, endPoint x: 962, endPoint y: 348, distance: 9.7
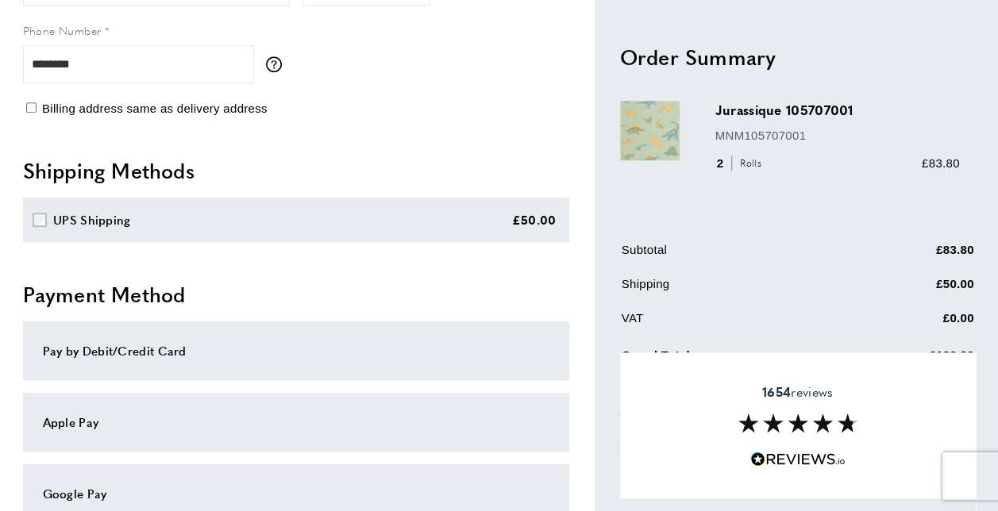
drag, startPoint x: 962, startPoint y: 348, endPoint x: 656, endPoint y: 300, distance: 309.2
click at [659, 300] on td "Shipping" at bounding box center [727, 290] width 213 height 31
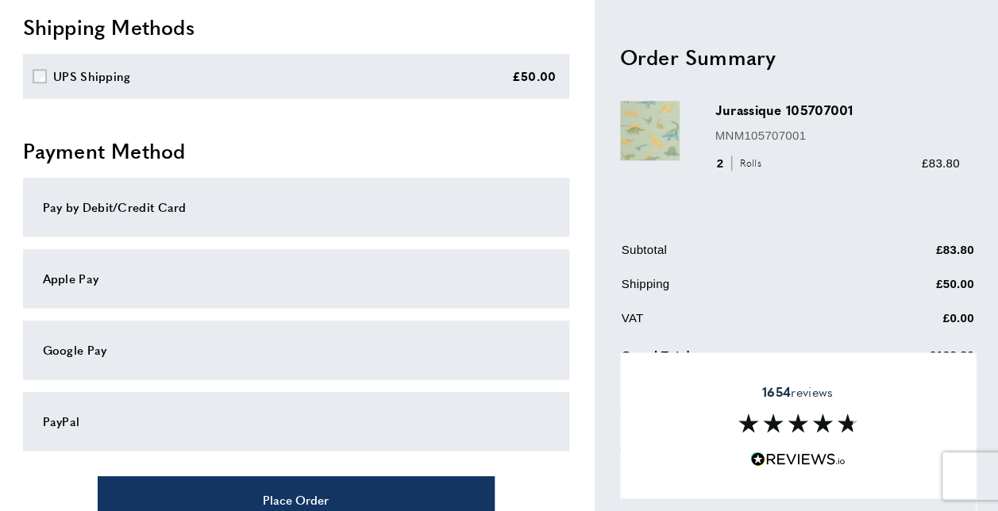
scroll to position [714, 0]
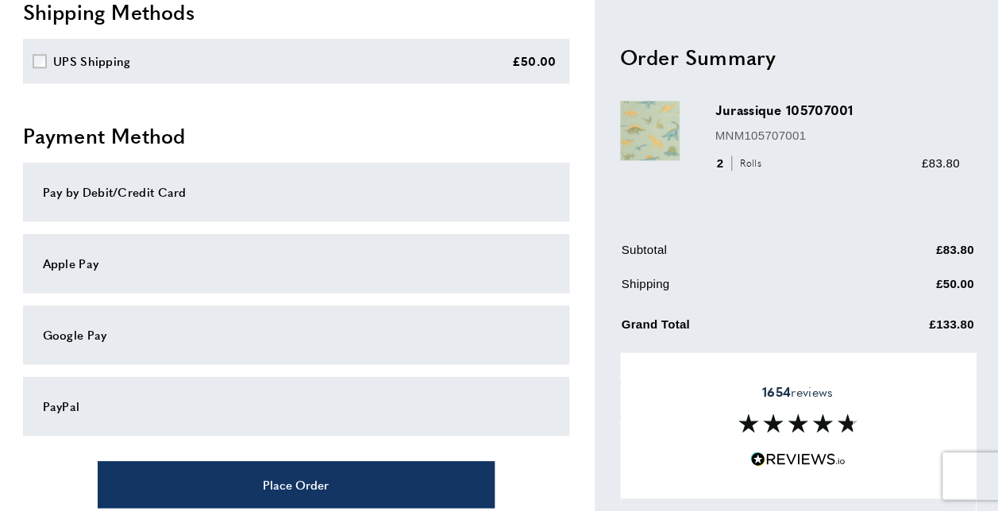
click at [131, 203] on div "Pay by Debit/Credit Card" at bounding box center [296, 192] width 546 height 59
click at [143, 194] on div "Pay by Debit/Credit Card" at bounding box center [296, 192] width 506 height 19
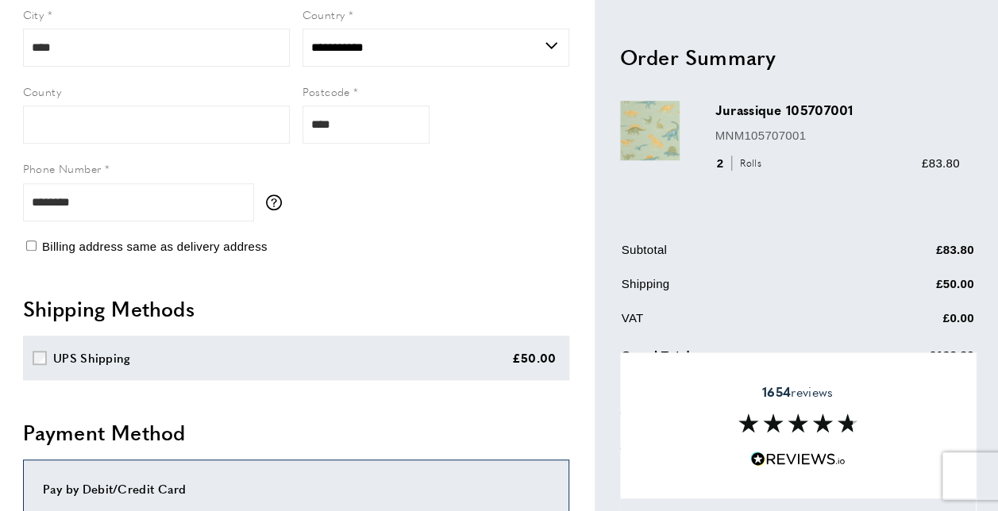
scroll to position [394, 0]
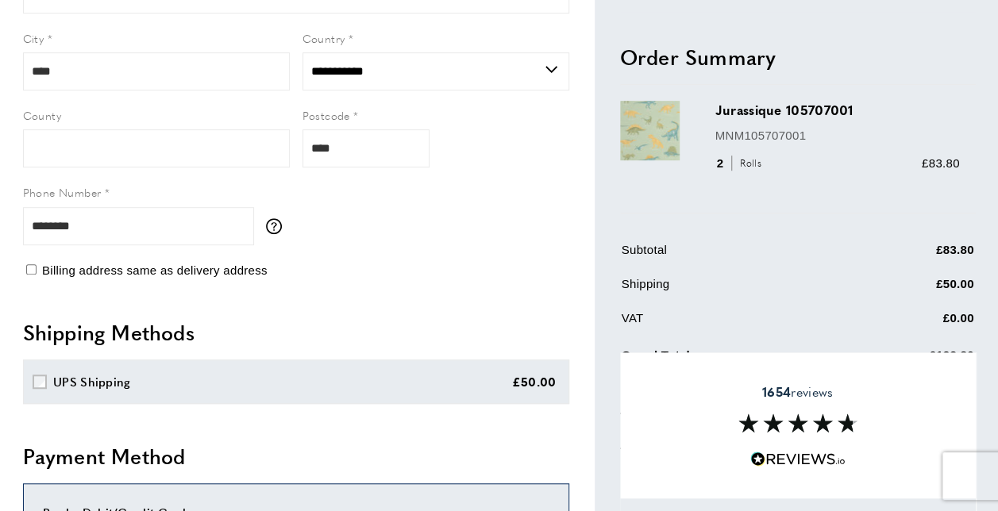
drag, startPoint x: 970, startPoint y: 351, endPoint x: 926, endPoint y: 346, distance: 43.9
click at [926, 346] on td "£133.80" at bounding box center [904, 360] width 139 height 34
drag, startPoint x: 926, startPoint y: 346, endPoint x: 934, endPoint y: 344, distance: 8.3
drag, startPoint x: 934, startPoint y: 344, endPoint x: 676, endPoint y: 303, distance: 261.1
click at [677, 303] on td "Shipping" at bounding box center [727, 290] width 213 height 31
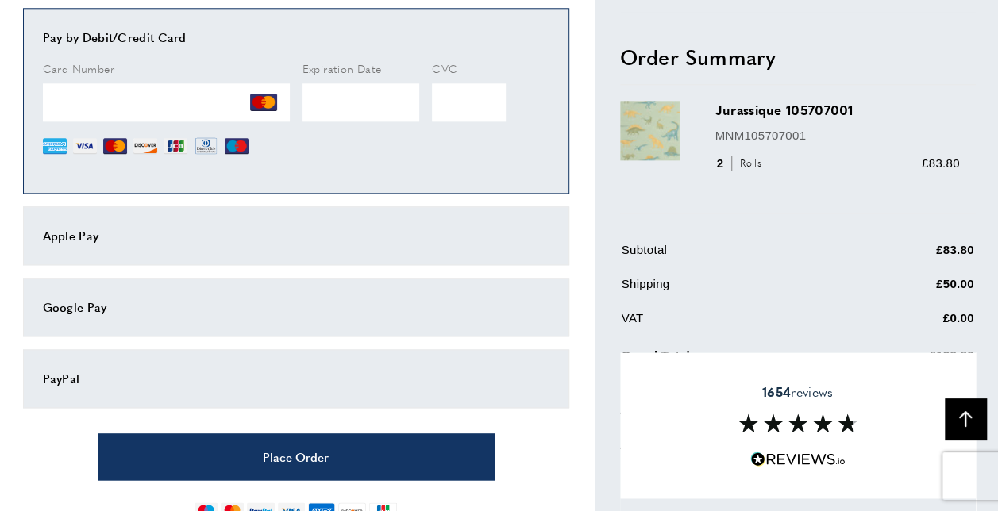
scroll to position [870, 0]
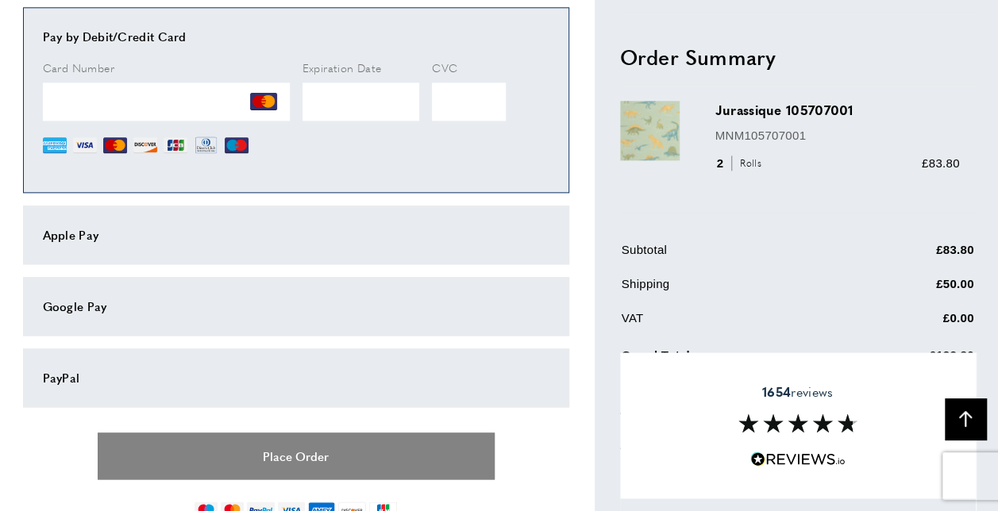
click at [290, 454] on button "Place Order" at bounding box center [296, 456] width 397 height 47
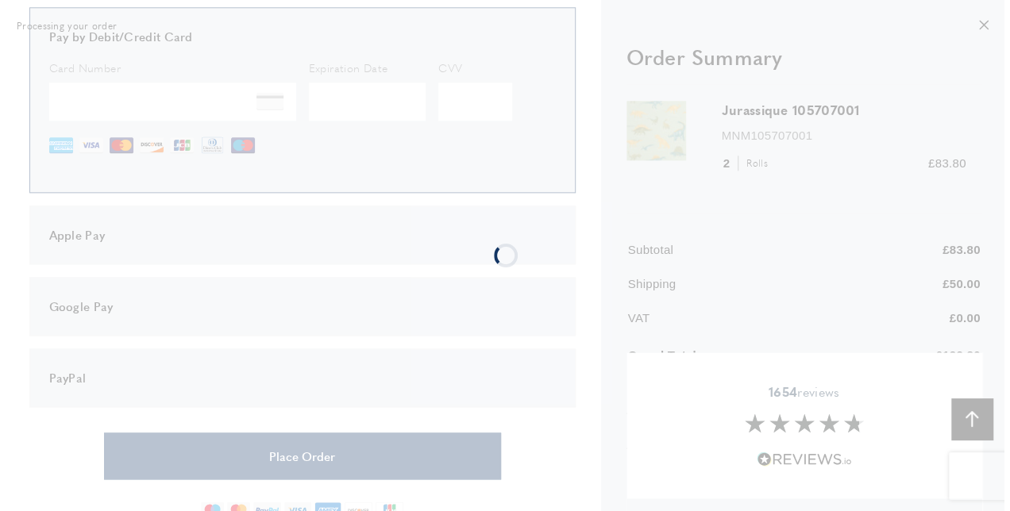
scroll to position [0, 0]
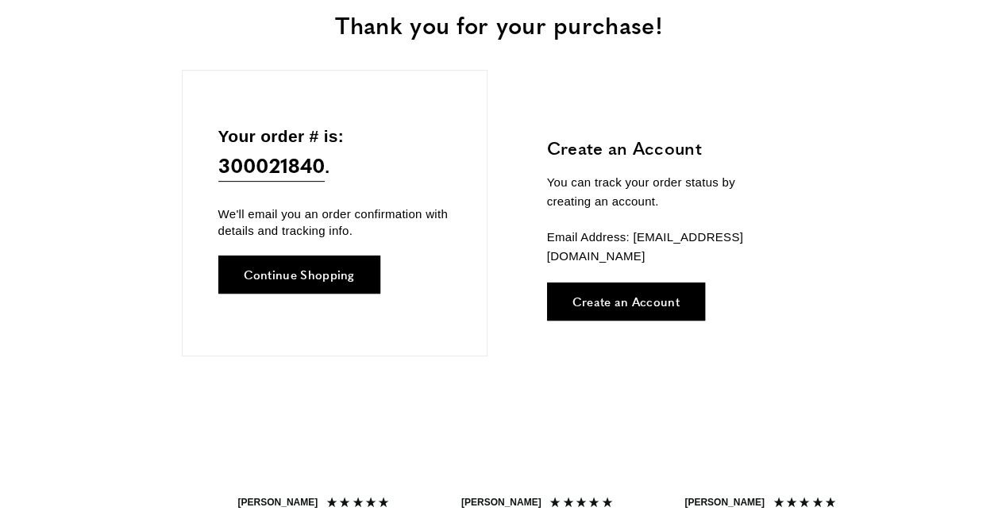
scroll to position [238, 0]
